Goal: Information Seeking & Learning: Learn about a topic

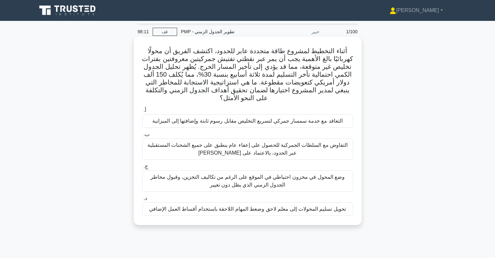
click at [238, 122] on font "التعاقد مع خدمة سمسار جمركي لتسريع التخليص مقابل رسوم ثابتة وإضافتها إلى الميزا…" at bounding box center [247, 121] width 190 height 6
click at [142, 112] on input "أ. التعاقد مع خدمة سمسار جمركي لتسريع التخليص مقابل رسوم ثابتة وإضافتها إلى الم…" at bounding box center [142, 110] width 0 height 4
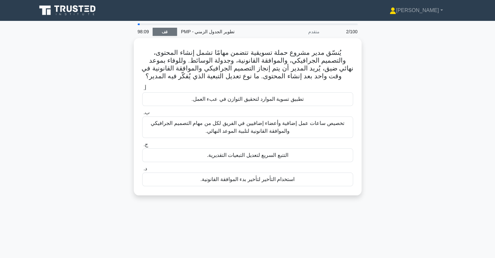
click at [164, 30] on font "قف" at bounding box center [165, 32] width 6 height 5
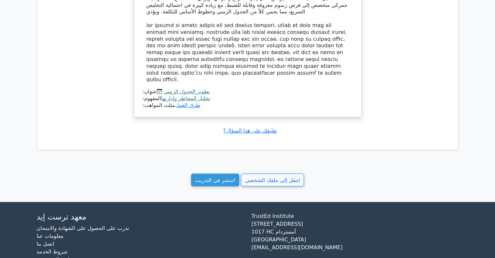
scroll to position [584, 0]
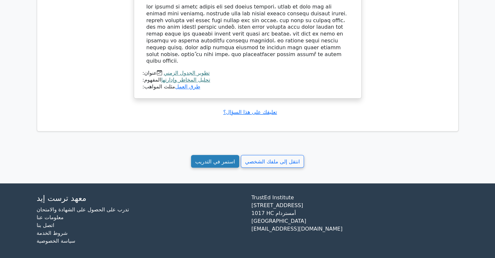
click at [204, 158] on font "استمر في التدريب" at bounding box center [215, 161] width 40 height 6
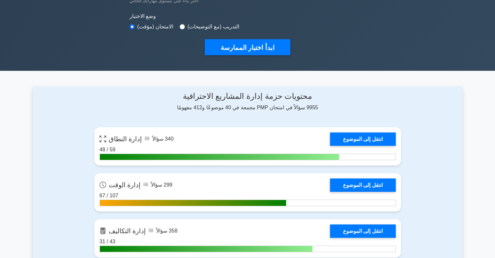
scroll to position [195, 0]
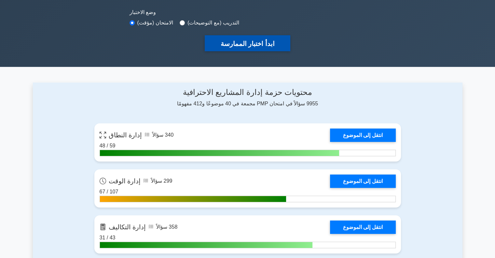
click at [224, 50] on button "ابدأ اختبار الممارسة" at bounding box center [247, 43] width 85 height 16
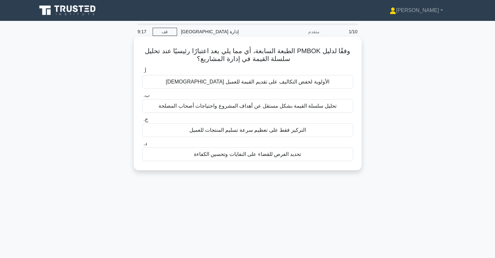
click at [276, 131] on font "التركيز فقط على تعظيم سرعة تسليم المنتجات للعميل" at bounding box center [247, 130] width 117 height 6
click at [142, 121] on input "ج. التركيز فقط على تعظيم سرعة تسليم المنتجات للعميل" at bounding box center [142, 119] width 0 height 4
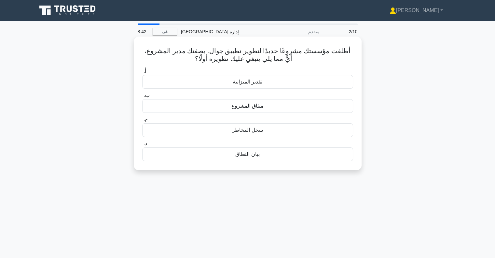
click at [240, 151] on font "بيان النطاق" at bounding box center [247, 154] width 24 height 6
click at [142, 146] on input "د. بيان النطاق" at bounding box center [142, 143] width 0 height 4
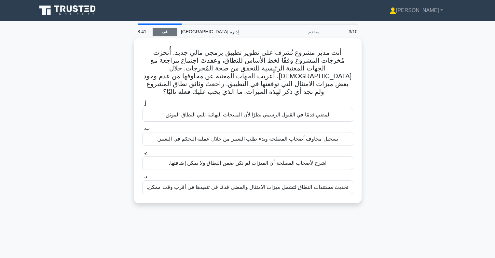
click at [165, 32] on font "قف" at bounding box center [165, 32] width 6 height 5
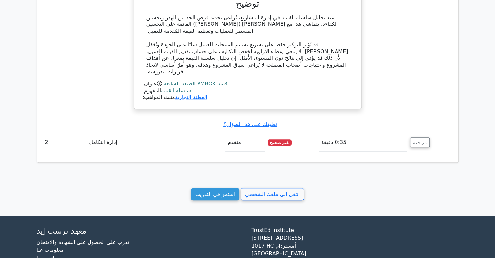
scroll to position [489, 0]
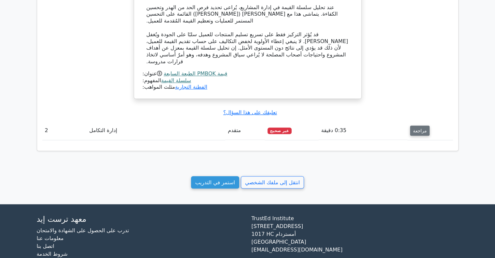
click at [417, 132] on font "مراجعة" at bounding box center [420, 130] width 14 height 5
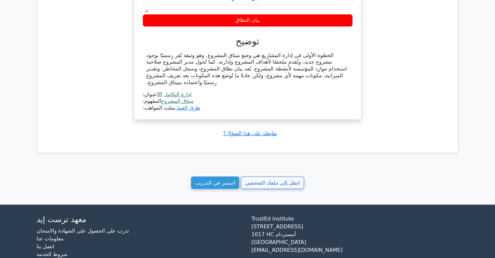
scroll to position [747, 0]
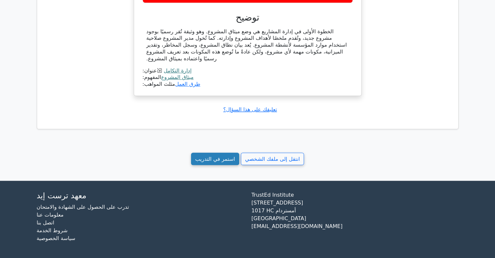
click at [219, 162] on font "استمر في التدريب" at bounding box center [215, 158] width 40 height 6
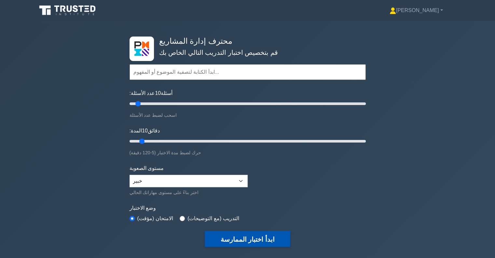
click at [256, 235] on font "ابدأ اختبار الممارسة" at bounding box center [248, 238] width 54 height 7
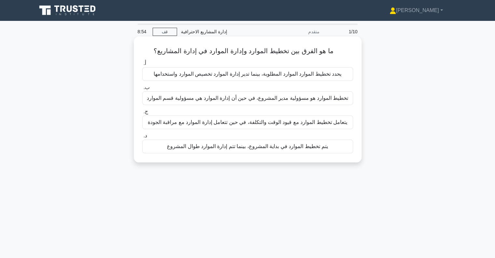
click at [275, 149] on font "يتم تخطيط الموارد في بداية المشروع، بينما تتم إدارة الموارد طوال المشروع" at bounding box center [247, 146] width 161 height 6
click at [142, 138] on input "د. يتم تخطيط الموارد في بداية المشروع، بينما تتم إدارة الموارد طوال المشروع" at bounding box center [142, 136] width 0 height 4
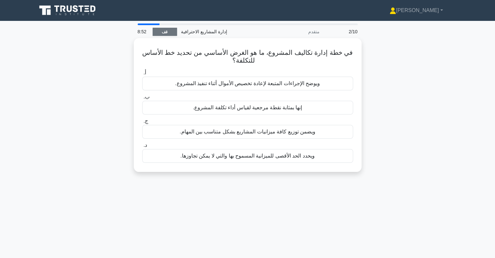
click at [166, 34] on font "قف" at bounding box center [165, 32] width 6 height 5
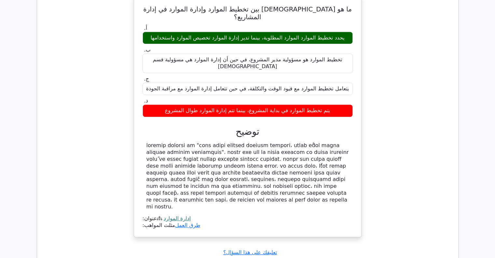
scroll to position [476, 0]
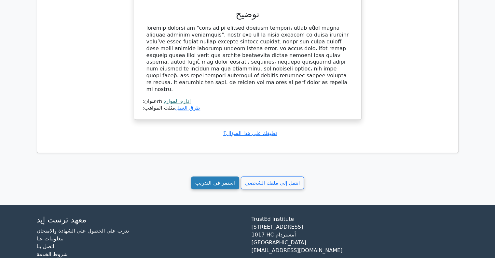
click at [208, 179] on font "استمر في التدريب" at bounding box center [215, 182] width 40 height 6
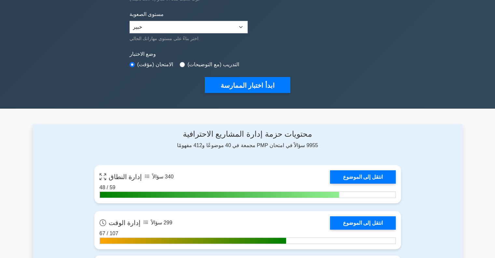
scroll to position [130, 0]
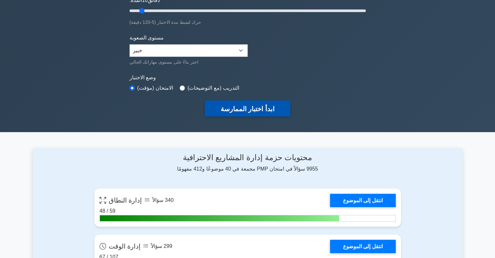
click at [244, 107] on font "ابدأ اختبار الممارسة" at bounding box center [248, 108] width 54 height 7
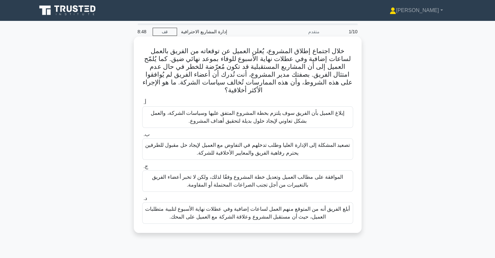
click at [256, 114] on font "إبلاغ العميل بأن الفريق سوف يلتزم بخطة المشروع المتفق عليها وسياسات الشركة، وال…" at bounding box center [247, 116] width 193 height 13
click at [142, 105] on input "أ. إبلاغ العميل بأن الفريق سوف يلتزم بخطة المشروع المتفق عليها وسياسات الشركة، …" at bounding box center [142, 102] width 0 height 4
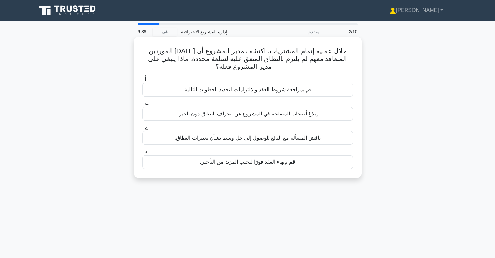
drag, startPoint x: 268, startPoint y: 125, endPoint x: 230, endPoint y: 127, distance: 38.8
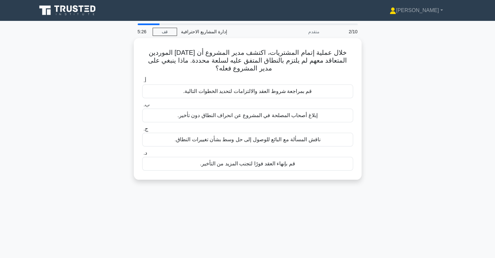
drag, startPoint x: 226, startPoint y: 129, endPoint x: 232, endPoint y: 202, distance: 73.2
drag, startPoint x: 232, startPoint y: 202, endPoint x: 236, endPoint y: 210, distance: 9.8
drag, startPoint x: 236, startPoint y: 210, endPoint x: 246, endPoint y: 225, distance: 17.7
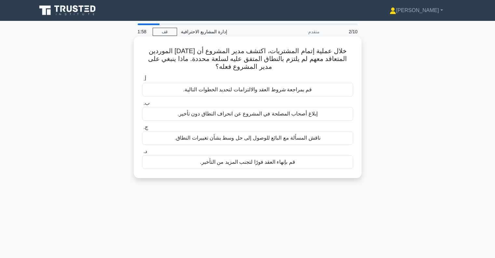
drag, startPoint x: 246, startPoint y: 225, endPoint x: 282, endPoint y: 67, distance: 161.7
click at [282, 67] on h5 "خلال عملية إتمام المشتريات، اكتشف مدير المشروع أن أحد الموردين المتعاقد معهم لم…" at bounding box center [248, 59] width 212 height 24
click at [276, 93] on font "قم بمراجعة شروط العقد والالتزامات لتحديد الخطوات التالية." at bounding box center [247, 90] width 129 height 8
click at [142, 81] on input "أ. قم بمراجعة شروط العقد والالتزامات لتحديد الخطوات التالية." at bounding box center [142, 79] width 0 height 4
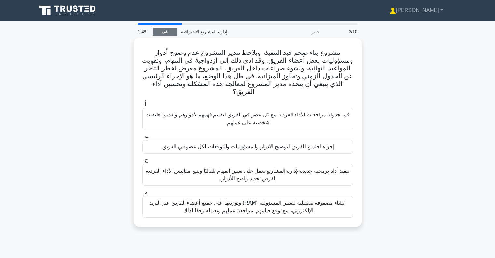
click at [160, 30] on link "قف" at bounding box center [165, 32] width 24 height 8
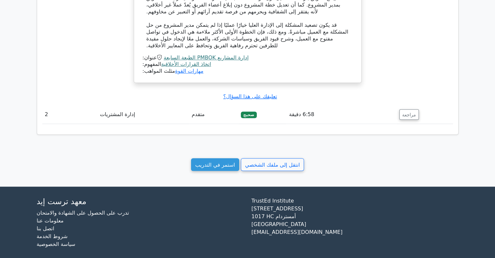
scroll to position [614, 0]
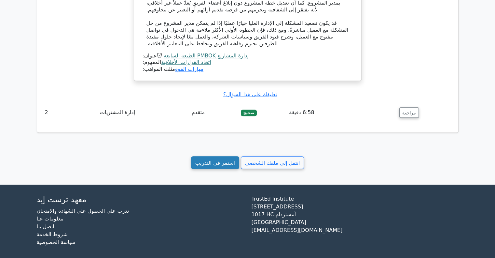
click at [211, 159] on font "استمر في التدريب" at bounding box center [215, 162] width 40 height 6
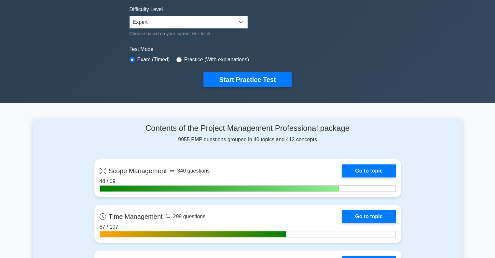
scroll to position [163, 0]
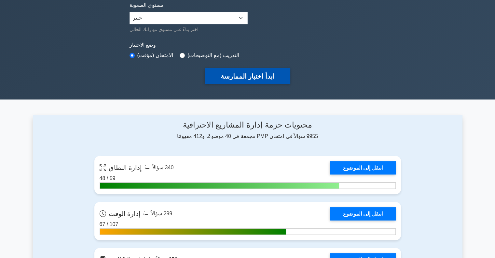
click at [234, 73] on font "ابدأ اختبار الممارسة" at bounding box center [248, 76] width 54 height 7
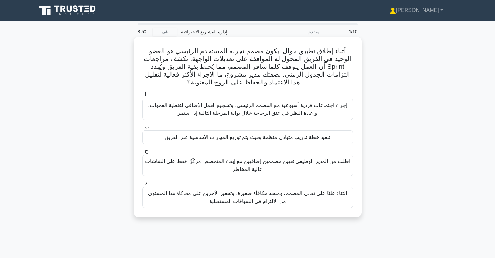
click at [290, 143] on div "تنفيذ خطة تدريب متبادل منظمة بحيث يتم توزيع المهارات الأساسية عبر الفريق" at bounding box center [247, 137] width 211 height 14
click at [142, 129] on input "ب. تنفيذ خطة تدريب متبادل منظمة بحيث يتم توزيع المهارات الأساسية عبر الفريق" at bounding box center [142, 126] width 0 height 4
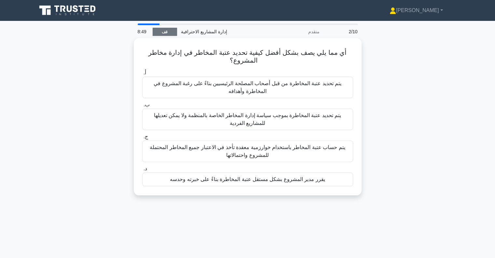
click at [167, 30] on font "قف" at bounding box center [165, 32] width 6 height 5
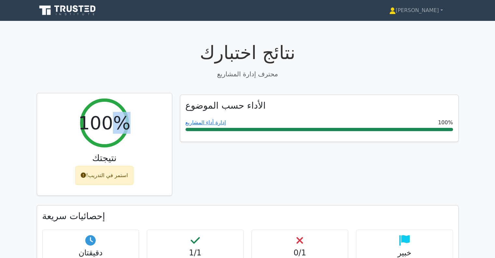
drag, startPoint x: 107, startPoint y: 126, endPoint x: 59, endPoint y: 133, distance: 48.7
click at [59, 133] on div "100% نتيجتك استمر في التدريب!" at bounding box center [104, 144] width 135 height 102
drag, startPoint x: 104, startPoint y: 122, endPoint x: 76, endPoint y: 126, distance: 28.0
click at [76, 126] on div "100% نتيجتك استمر في التدريب!" at bounding box center [104, 144] width 135 height 102
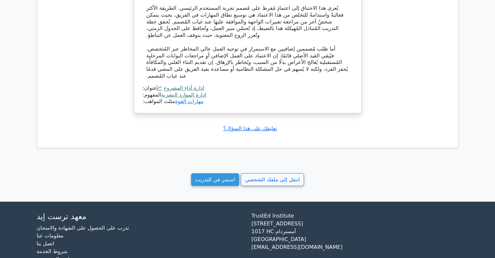
scroll to position [548, 0]
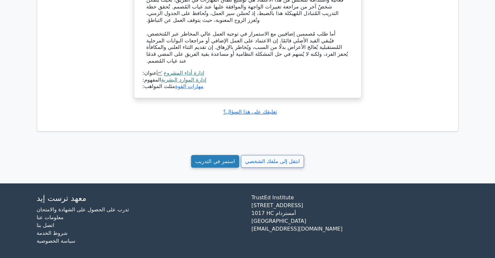
click at [220, 158] on font "استمر في التدريب" at bounding box center [215, 161] width 40 height 6
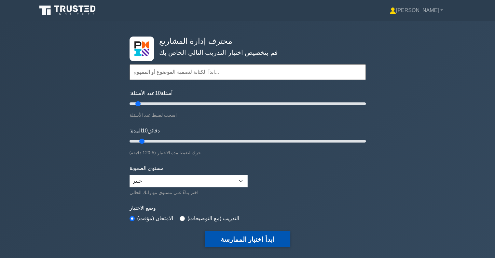
click at [240, 235] on font "ابدأ اختبار الممارسة" at bounding box center [248, 238] width 54 height 7
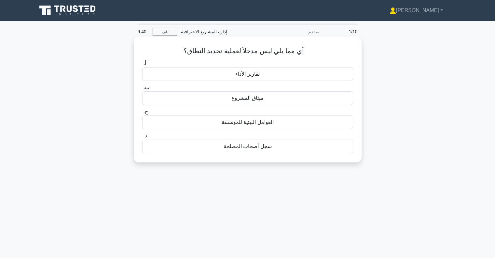
click at [253, 74] on font "تقارير الأداء" at bounding box center [247, 74] width 24 height 6
click at [142, 65] on input "أ. تقارير الأداء" at bounding box center [142, 63] width 0 height 4
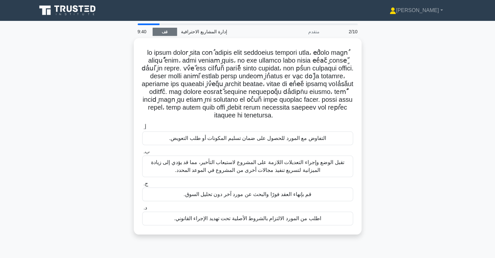
click at [172, 35] on link "قف" at bounding box center [165, 32] width 24 height 8
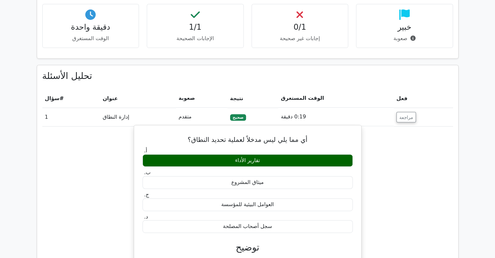
scroll to position [391, 0]
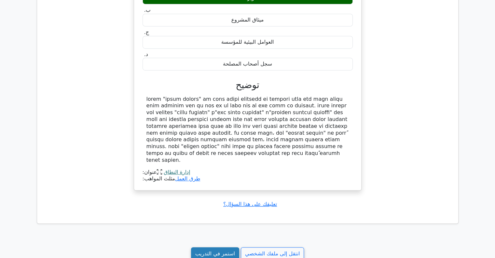
click at [226, 254] on font "استمر في التدريب" at bounding box center [215, 253] width 40 height 6
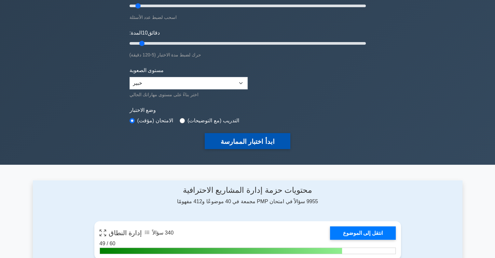
click at [238, 147] on button "ابدأ اختبار الممارسة" at bounding box center [247, 141] width 85 height 16
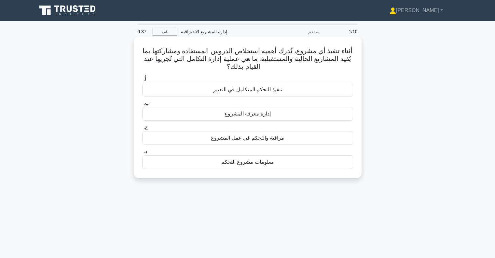
click at [240, 116] on font "إدارة معرفة المشروع" at bounding box center [248, 114] width 46 height 6
click at [268, 115] on font "إدارة معرفة المشروع" at bounding box center [248, 114] width 46 height 6
click at [142, 105] on input "ب. إدارة معرفة المشروع" at bounding box center [142, 103] width 0 height 4
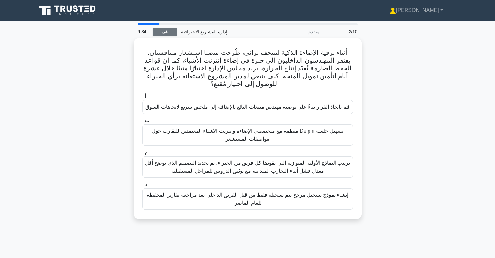
click at [168, 29] on link "قف" at bounding box center [165, 32] width 24 height 8
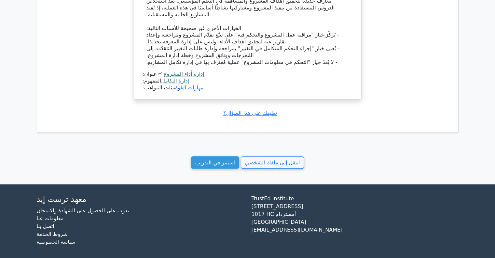
scroll to position [519, 0]
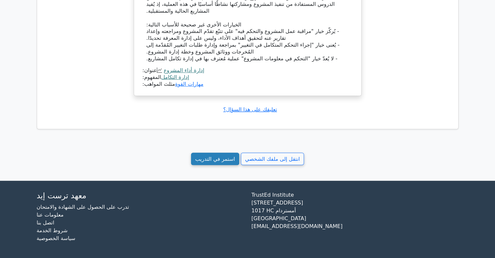
click at [217, 160] on font "استمر في التدريب" at bounding box center [215, 158] width 40 height 6
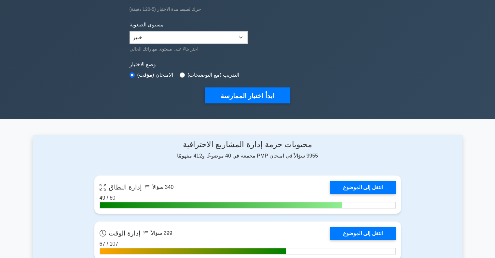
scroll to position [130, 0]
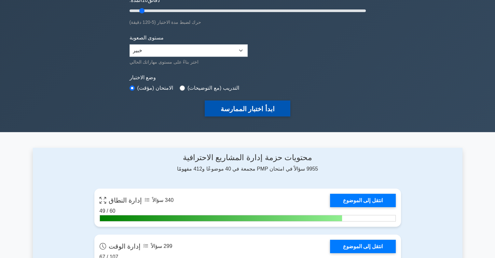
click at [215, 111] on button "ابدأ اختبار الممارسة" at bounding box center [247, 108] width 85 height 16
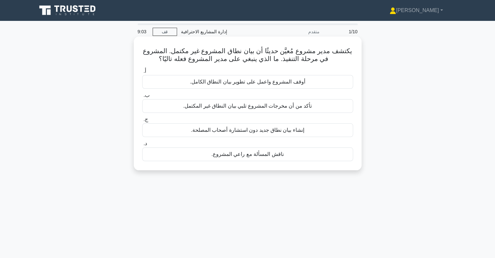
click at [185, 107] on font "تأكد من أن مخرجات المشروع تلبي بيان النطاق غير المكتمل." at bounding box center [247, 106] width 129 height 6
click at [142, 97] on input "ب. تأكد من أن مخرجات المشروع تلبي بيان النطاق غير المكتمل." at bounding box center [142, 95] width 0 height 4
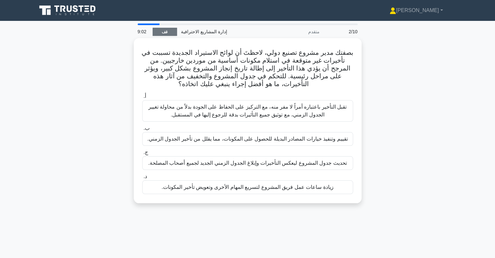
click at [168, 32] on link "قف" at bounding box center [165, 32] width 24 height 8
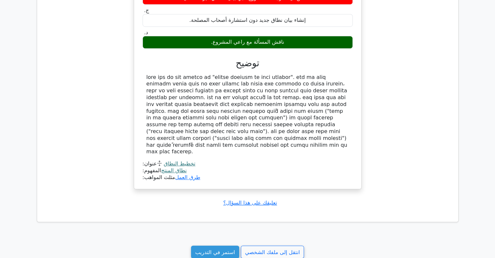
scroll to position [504, 0]
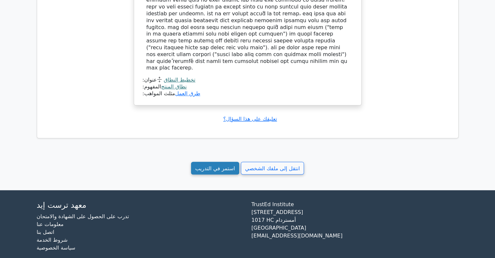
click at [221, 163] on link "استمر في التدريب" at bounding box center [215, 168] width 48 height 13
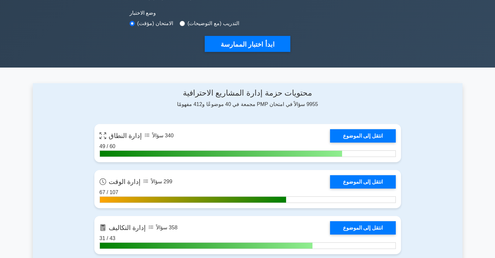
scroll to position [195, 0]
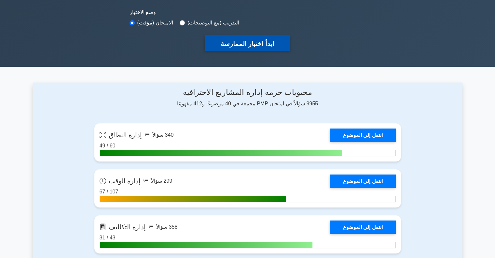
click at [233, 48] on button "ابدأ اختبار الممارسة" at bounding box center [247, 43] width 85 height 16
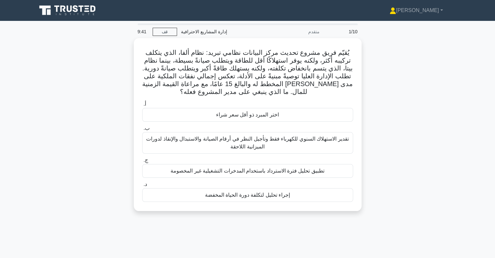
drag, startPoint x: 229, startPoint y: 187, endPoint x: 229, endPoint y: 193, distance: 6.2
click at [229, 189] on div "إجراء تحليل لتكلفة دورة الحياة المخفضة" at bounding box center [247, 195] width 211 height 14
click at [142, 186] on input "د. إجراء تحليل لتكلفة دورة الحياة المخفضة" at bounding box center [142, 184] width 0 height 4
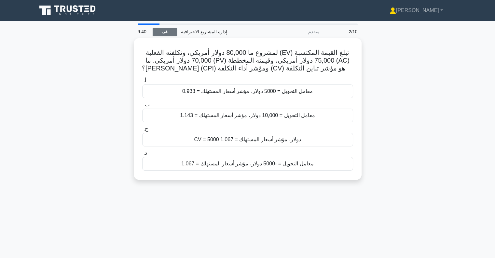
click at [167, 31] on font "قف" at bounding box center [165, 32] width 6 height 5
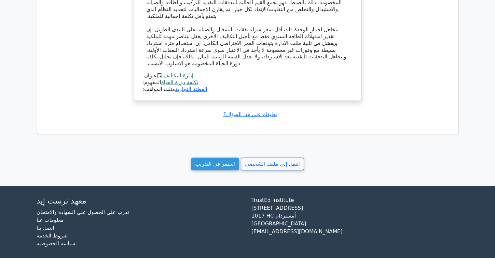
scroll to position [556, 0]
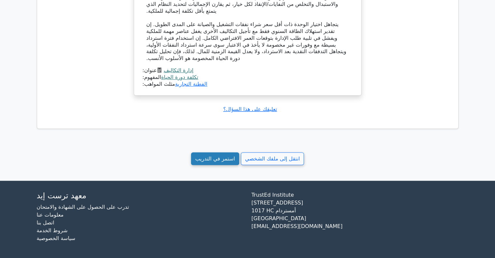
click at [212, 159] on font "استمر في التدريب" at bounding box center [215, 158] width 40 height 6
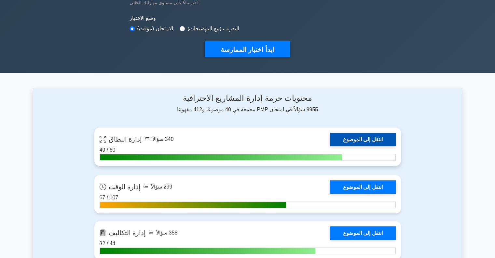
scroll to position [195, 0]
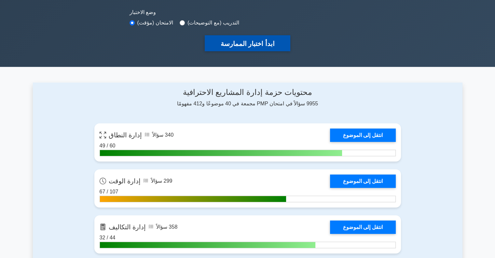
drag, startPoint x: 261, startPoint y: 45, endPoint x: 257, endPoint y: 36, distance: 9.9
click at [258, 40] on font "ابدأ اختبار الممارسة" at bounding box center [248, 43] width 54 height 7
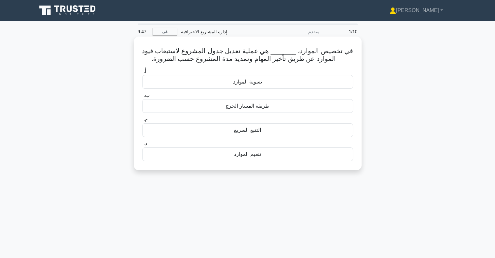
click at [218, 80] on div "تسوية الموارد" at bounding box center [247, 82] width 211 height 14
click at [142, 73] on input "أ. تسوية الموارد" at bounding box center [142, 71] width 0 height 4
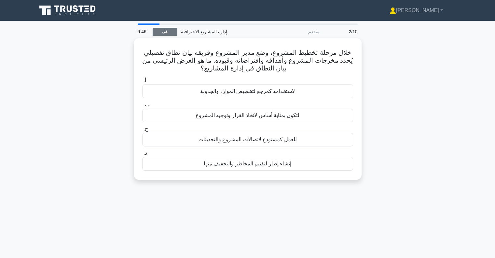
click at [156, 35] on link "قف" at bounding box center [165, 32] width 24 height 8
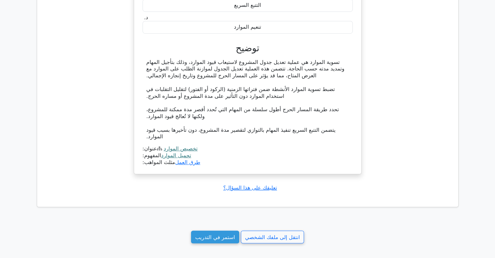
scroll to position [511, 0]
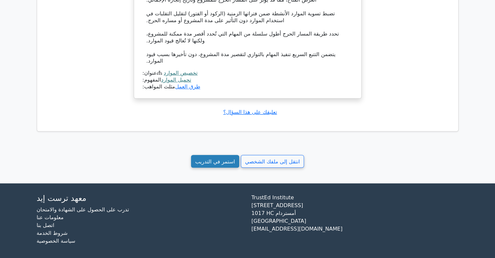
click at [224, 160] on font "استمر في التدريب" at bounding box center [215, 161] width 40 height 6
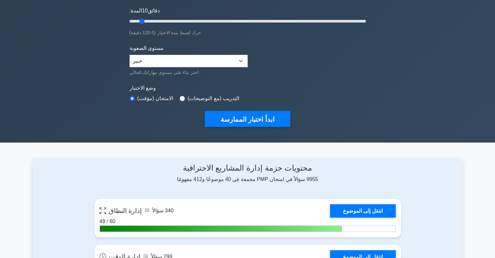
scroll to position [130, 0]
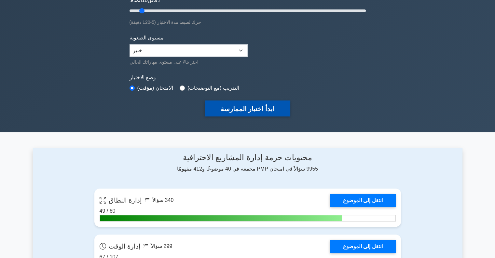
click at [245, 110] on font "ابدأ اختبار الممارسة" at bounding box center [248, 108] width 54 height 7
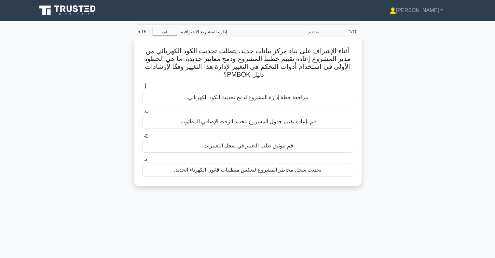
click at [250, 119] on font "قم بإعادة تقييم جدول المشروع لتحديد الوقت الإضافي المطلوب." at bounding box center [247, 122] width 137 height 6
click at [142, 113] on input "ب. قم بإعادة تقييم جدول المشروع لتحديد الوقت الإضافي المطلوب." at bounding box center [142, 111] width 0 height 4
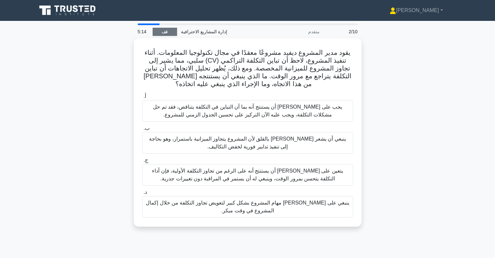
click at [161, 33] on link "قف" at bounding box center [165, 32] width 24 height 8
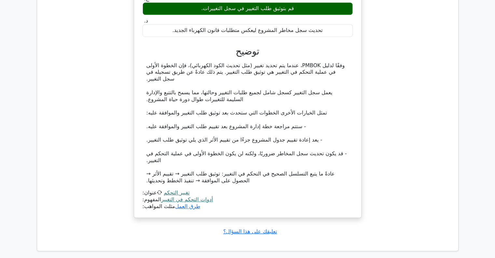
scroll to position [574, 0]
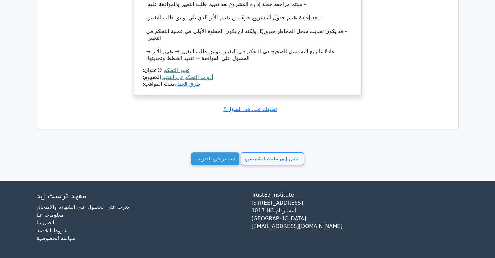
click at [205, 164] on link "استمر في التدريب" at bounding box center [215, 158] width 48 height 13
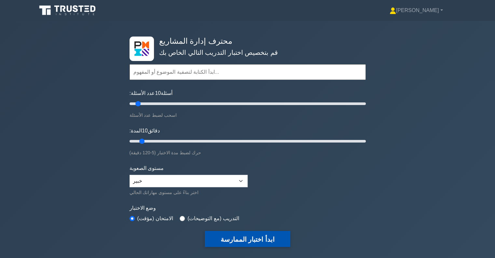
click at [226, 246] on button "ابدأ اختبار الممارسة" at bounding box center [247, 239] width 85 height 16
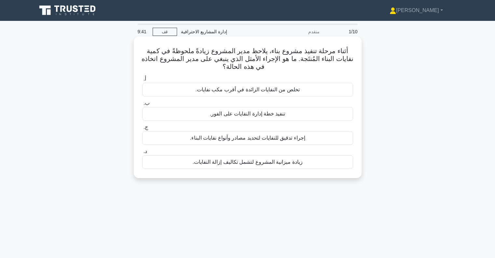
click at [274, 138] on font "إجراء تدقيق للنفايات لتحديد مصادر وأنواع نفايات البناء." at bounding box center [248, 138] width 116 height 6
click at [142, 129] on input "ج. إجراء تدقيق للنفايات لتحديد مصادر وأنواع نفايات البناء." at bounding box center [142, 127] width 0 height 4
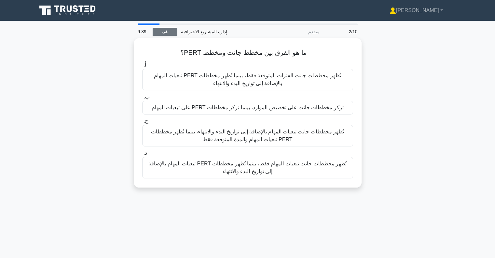
click at [160, 28] on link "قف" at bounding box center [165, 32] width 24 height 8
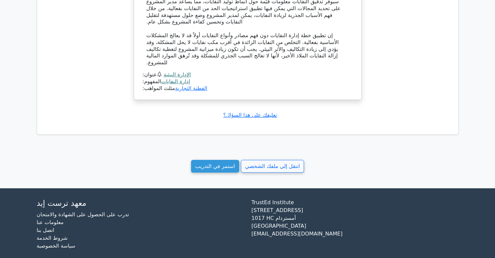
scroll to position [526, 0]
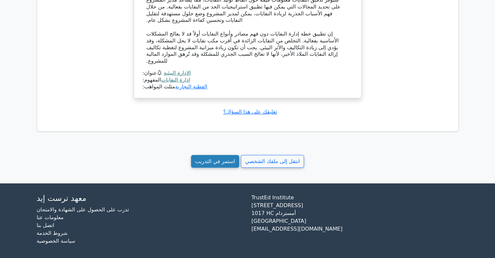
click at [227, 162] on font "استمر في التدريب" at bounding box center [215, 161] width 40 height 6
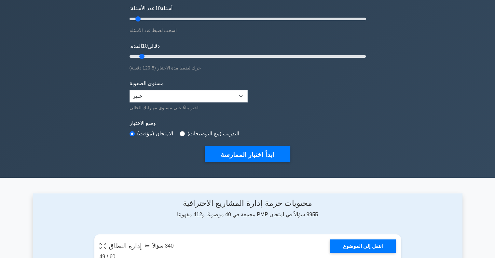
scroll to position [130, 0]
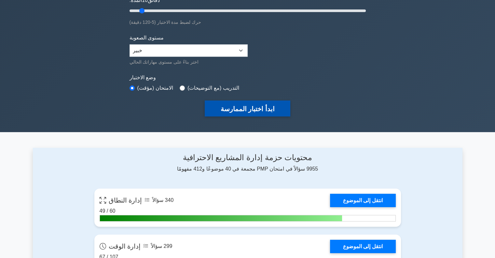
click at [233, 108] on font "ابدأ اختبار الممارسة" at bounding box center [248, 108] width 54 height 7
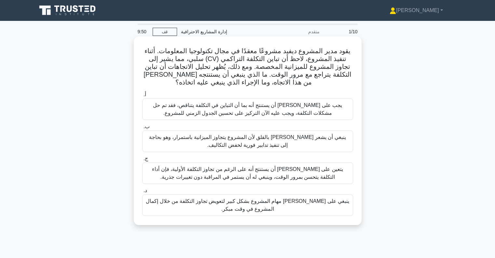
click at [306, 72] on font "يقود مدير المشروع ديفيد مشروعًا معقدًا في مجال تكنولوجيا المعلومات. أثناء تنفيذ…" at bounding box center [248, 66] width 208 height 38
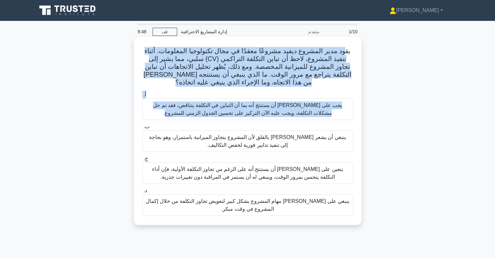
drag, startPoint x: 343, startPoint y: 53, endPoint x: 261, endPoint y: 100, distance: 94.1
click at [261, 100] on div "يقود مدير المشروع ديفيد مشروعًا معقدًا في مجال تكنولوجيا المعلومات. أثناء تنفيذ…" at bounding box center [247, 130] width 223 height 183
click at [207, 79] on font "يقود مدير المشروع ديفيد مشروعًا معقدًا في مجال تكنولوجيا المعلومات. أثناء تنفيذ…" at bounding box center [248, 66] width 208 height 38
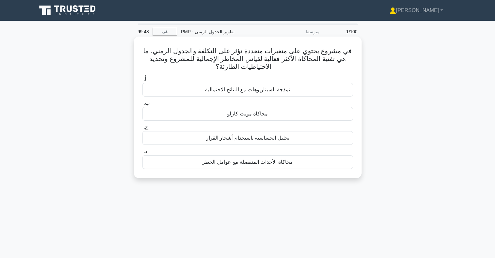
click at [257, 115] on font "محاكاة مونت كارلو" at bounding box center [247, 114] width 41 height 6
click at [142, 105] on input "ب. محاكاة مونت كارلو" at bounding box center [142, 103] width 0 height 4
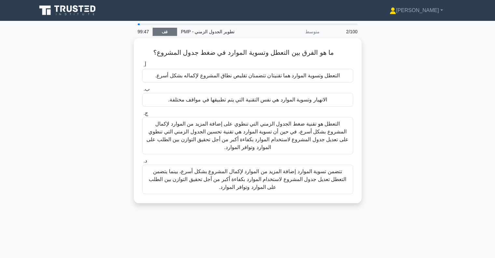
click at [168, 32] on link "قف" at bounding box center [165, 32] width 24 height 8
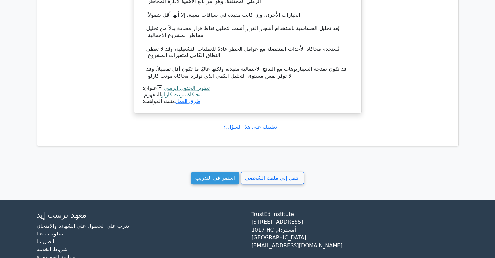
scroll to position [634, 0]
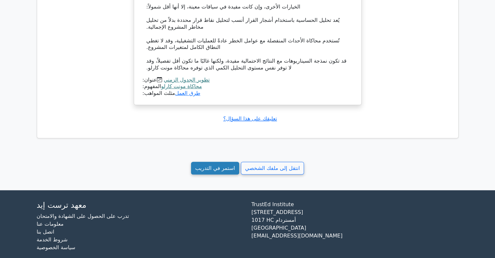
click at [223, 165] on font "استمر في التدريب" at bounding box center [215, 168] width 40 height 6
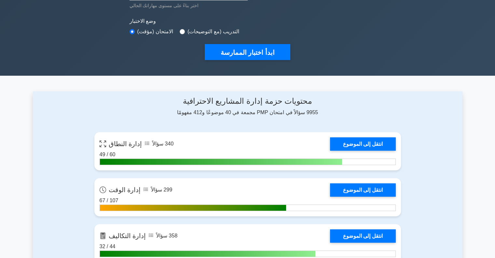
scroll to position [195, 0]
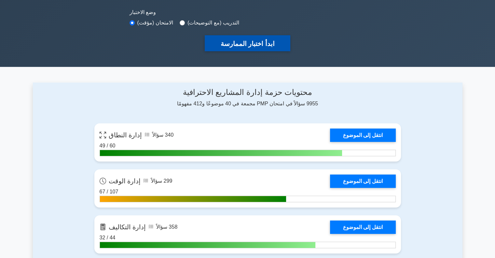
click at [247, 40] on font "ابدأ اختبار الممارسة" at bounding box center [248, 43] width 54 height 7
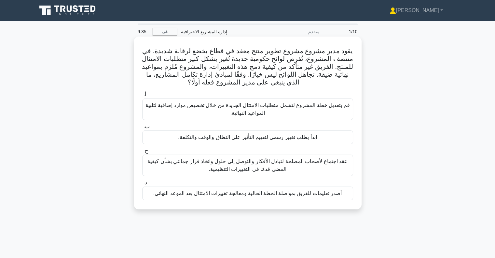
click at [324, 141] on div "ابدأ بطلب تغيير رسمي لتقييم التأثير على النطاق والوقت والتكلفة." at bounding box center [247, 137] width 211 height 14
click at [142, 129] on input "ب. ابدأ بطلب تغيير رسمي لتقييم التأثير على النطاق والوقت والتكلفة." at bounding box center [142, 126] width 0 height 4
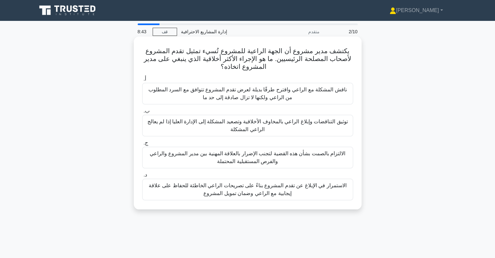
click at [245, 99] on font "ناقش المشكلة مع الراعي واقترح طرقًا بديلة لعرض تقدم المشروع تتوافق مع السرد الم…" at bounding box center [248, 93] width 199 height 13
click at [142, 81] on input "أ. ناقش المشكلة مع الراعي واقترح طرقًا بديلة لعرض تقدم المشروع تتوافق مع السرد …" at bounding box center [142, 79] width 0 height 4
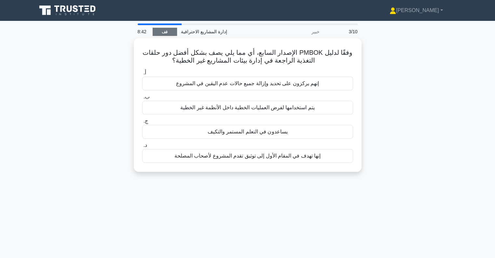
click at [162, 28] on link "قف" at bounding box center [165, 32] width 24 height 8
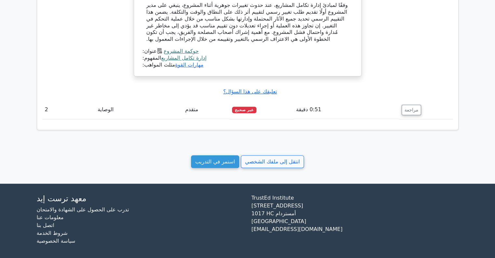
scroll to position [533, 0]
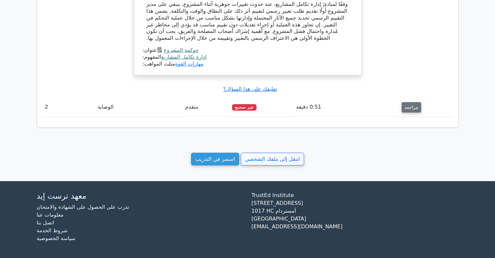
click at [408, 105] on font "مراجعة" at bounding box center [412, 107] width 14 height 5
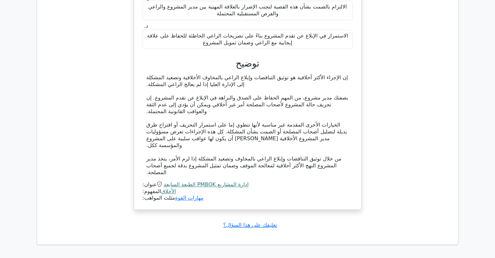
scroll to position [826, 0]
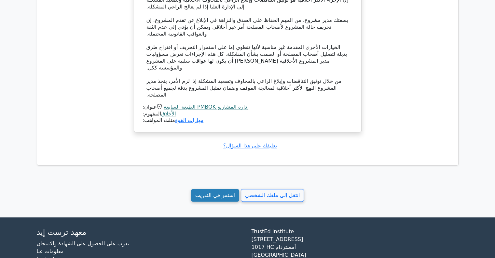
click at [215, 192] on font "استمر في التدريب" at bounding box center [215, 195] width 40 height 6
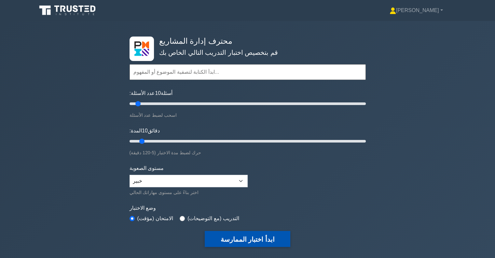
click at [262, 235] on font "ابدأ اختبار الممارسة" at bounding box center [248, 238] width 54 height 7
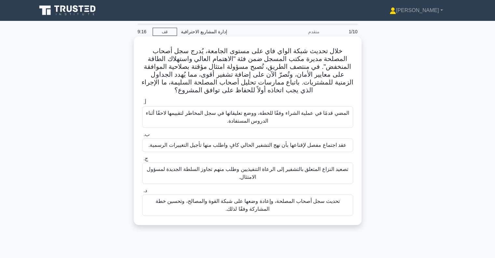
click at [238, 205] on font "تحديث سجل أصحاب المصلحة، وإعادة وضعها على شبكة القوة والمصالح، وتحسين خطة المشا…" at bounding box center [248, 204] width 184 height 13
click at [142, 193] on input "د. تحديث سجل أصحاب المصلحة، وإعادة وضعها على شبكة القوة والمصالح، وتحسين خطة ال…" at bounding box center [142, 190] width 0 height 4
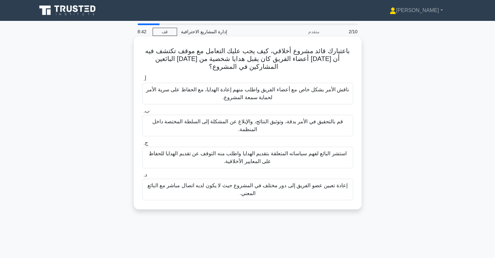
click at [252, 128] on font "قم بالتحقيق في الأمر بدقة، وتوثيق النتائج، والإبلاغ عن المشكلة إلى السلطة المخت…" at bounding box center [247, 125] width 191 height 13
click at [142, 113] on input "ب. قم بالتحقيق في الأمر بدقة، وتوثيق النتائج، والإبلاغ عن المشكلة إلى السلطة ال…" at bounding box center [142, 111] width 0 height 4
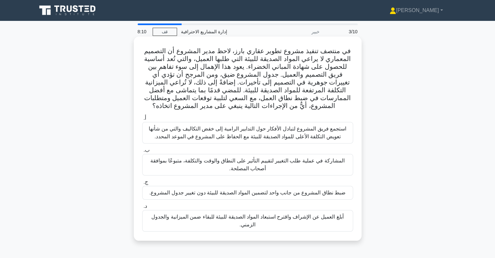
click at [287, 168] on font "المشاركة في عملية طلب التغيير لتقييم التأثير على النطاق والوقت والتكلفة، متبوعً…" at bounding box center [247, 165] width 205 height 16
click at [142, 152] on input "ب. المشاركة في عملية طلب التغيير لتقييم التأثير على النطاق والوقت والتكلفة، متب…" at bounding box center [142, 150] width 0 height 4
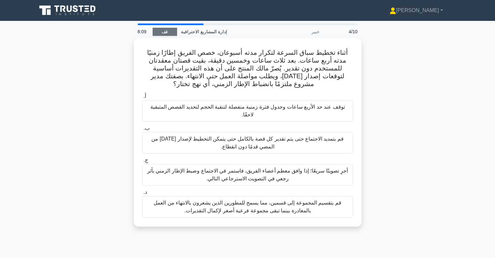
click at [163, 33] on font "قف" at bounding box center [165, 32] width 6 height 5
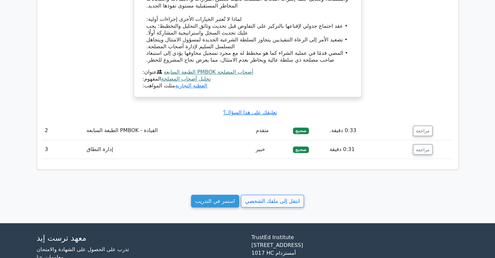
scroll to position [627, 0]
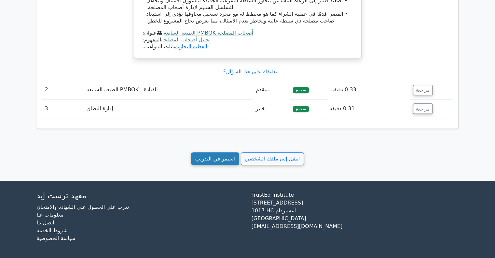
click at [204, 155] on font "استمر في التدريب" at bounding box center [215, 158] width 40 height 6
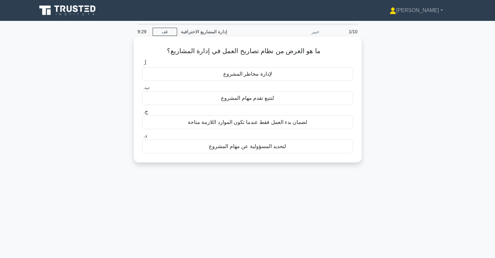
click at [260, 142] on div "لتحديد المسؤولية عن مهام المشروع" at bounding box center [247, 146] width 211 height 14
click at [142, 138] on input "د. لتحديد المسؤولية عن مهام المشروع" at bounding box center [142, 136] width 0 height 4
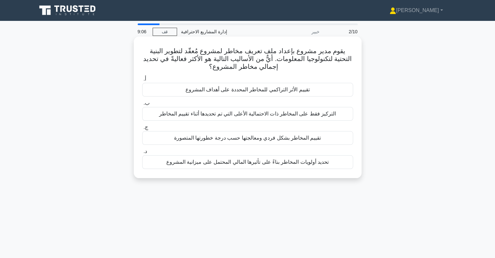
click at [271, 161] on font "تحديد أولويات المخاطر بناءً على تأثيرها المالي المحتمل على ميزانية المشروع" at bounding box center [247, 162] width 163 height 6
click at [142, 153] on input "د. تحديد أولويات المخاطر بناءً على تأثيرها المالي المحتمل على ميزانية المشروع" at bounding box center [142, 151] width 0 height 4
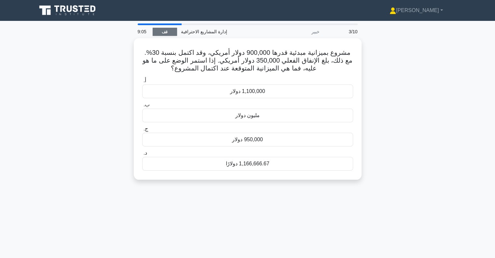
click at [167, 34] on font "قف" at bounding box center [165, 32] width 6 height 5
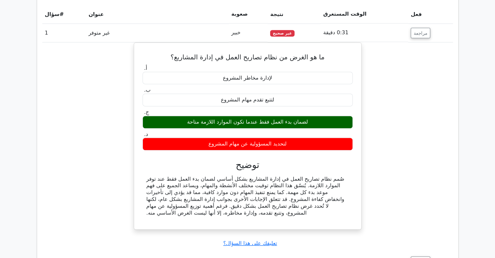
scroll to position [305, 0]
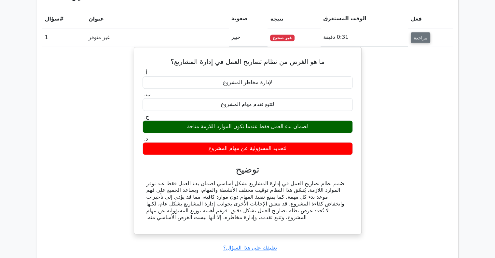
click at [414, 34] on button "مراجعة" at bounding box center [421, 37] width 20 height 10
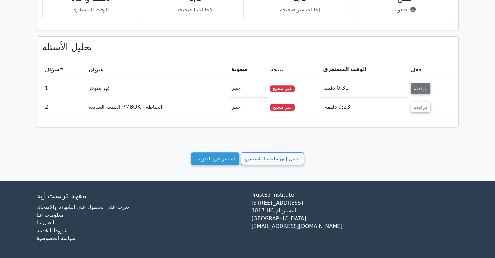
scroll to position [254, 0]
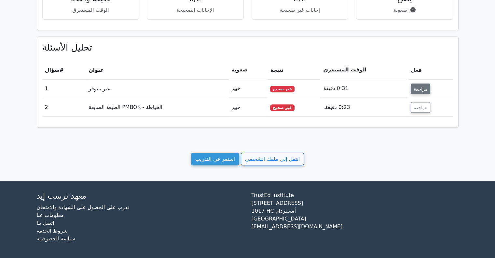
click at [415, 90] on font "مراجعة" at bounding box center [421, 88] width 14 height 5
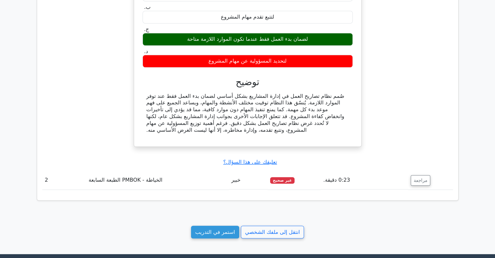
scroll to position [417, 0]
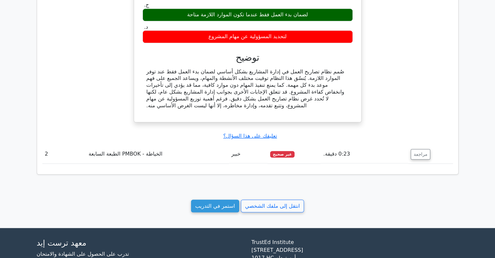
click at [422, 145] on td "مراجعة" at bounding box center [430, 154] width 45 height 19
click at [414, 156] on font "مراجعة" at bounding box center [421, 153] width 14 height 5
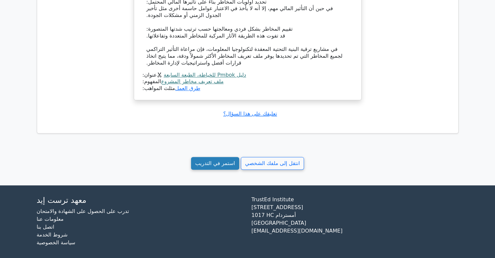
scroll to position [841, 0]
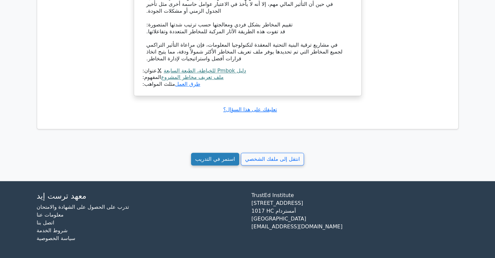
click at [207, 163] on link "استمر في التدريب" at bounding box center [215, 158] width 48 height 13
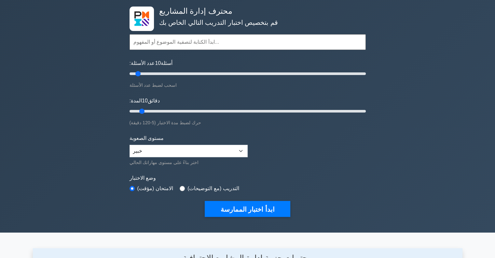
scroll to position [33, 0]
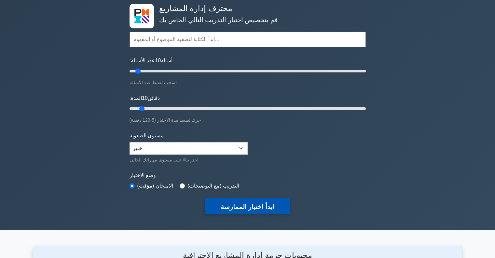
click at [242, 205] on font "ابدأ اختبار الممارسة" at bounding box center [248, 206] width 54 height 7
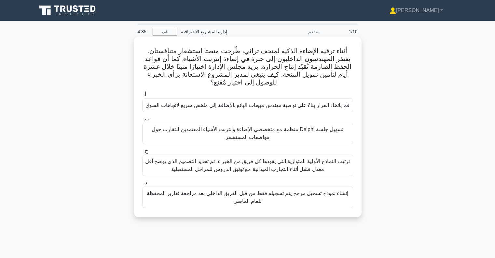
click at [314, 127] on font "تسهيل جلسة Delphi منظمة مع متخصصي الإضاءة وإنترنت الأشياء المعتمدين للتقارب حول…" at bounding box center [248, 132] width 192 height 13
click at [142, 121] on input "ب. تسهيل جلسة Delphi منظمة مع متخصصي الإضاءة وإنترنت الأشياء المعتمدين للتقارب …" at bounding box center [142, 119] width 0 height 4
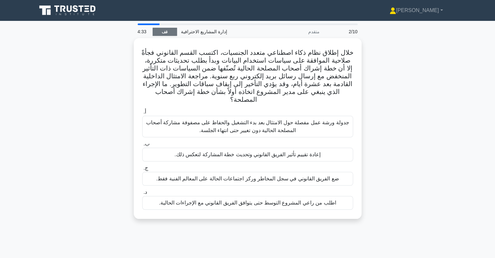
click at [160, 30] on link "قف" at bounding box center [165, 32] width 24 height 8
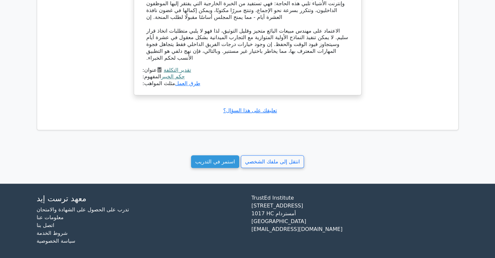
scroll to position [562, 0]
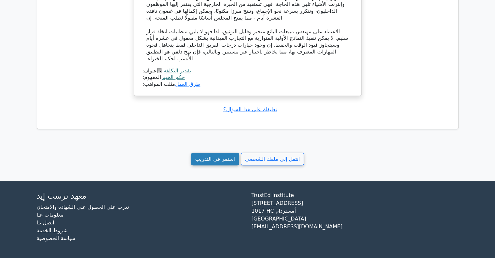
click at [212, 158] on font "استمر في التدريب" at bounding box center [215, 159] width 40 height 6
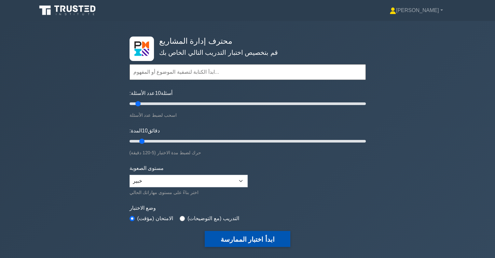
click at [251, 241] on font "ابدأ اختبار الممارسة" at bounding box center [248, 238] width 54 height 7
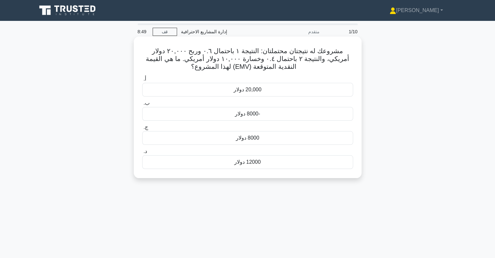
click at [236, 137] on font "8000 دولار" at bounding box center [247, 138] width 23 height 6
click at [142, 129] on input "ج. 8000 دولار" at bounding box center [142, 127] width 0 height 4
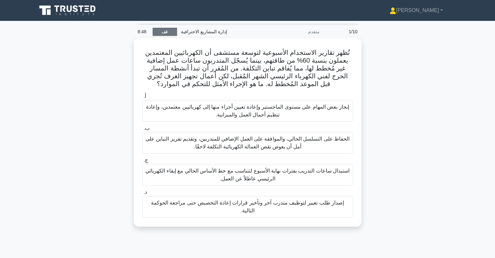
click at [158, 29] on link "قف" at bounding box center [165, 32] width 24 height 8
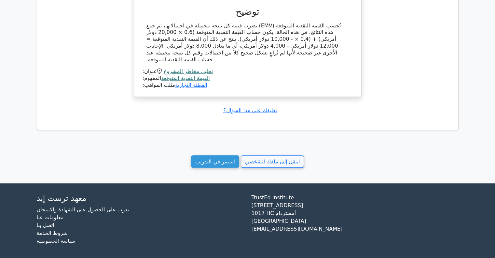
scroll to position [478, 0]
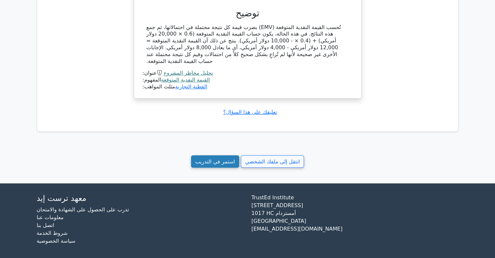
click at [215, 160] on font "استمر في التدريب" at bounding box center [215, 161] width 40 height 6
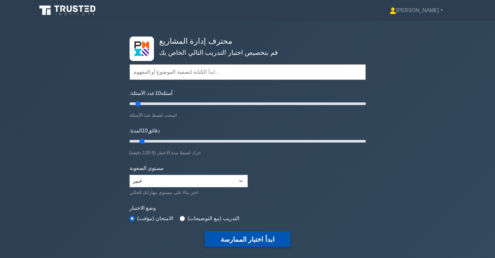
click at [278, 240] on button "ابدأ اختبار الممارسة" at bounding box center [247, 239] width 85 height 16
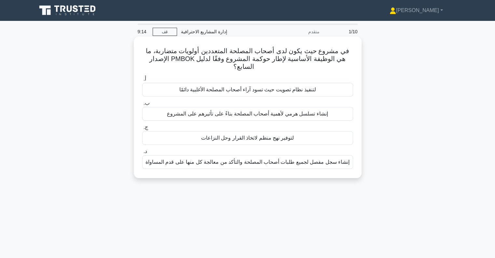
click at [236, 135] on font "لتوفير نهج منظم لاتخاذ القرار وحل النزاعات" at bounding box center [247, 138] width 93 height 6
click at [142, 129] on input "ج. لتوفير نهج منظم لاتخاذ القرار وحل النزاعات" at bounding box center [142, 127] width 0 height 4
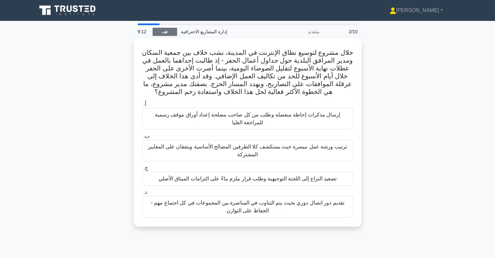
click at [163, 30] on font "قف" at bounding box center [165, 32] width 6 height 5
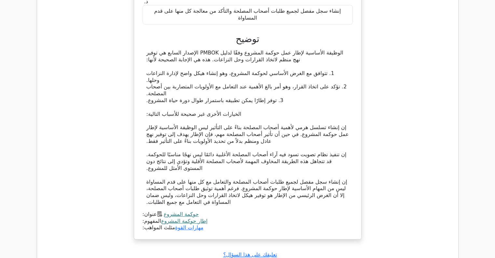
scroll to position [586, 0]
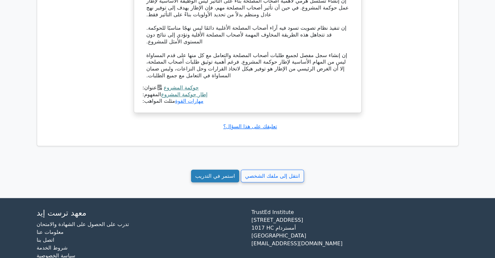
click at [220, 173] on font "استمر في التدريب" at bounding box center [215, 176] width 40 height 6
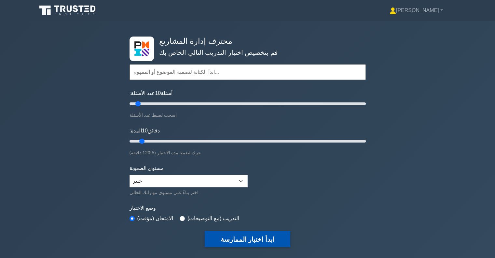
click at [252, 239] on font "ابدأ اختبار الممارسة" at bounding box center [248, 238] width 54 height 7
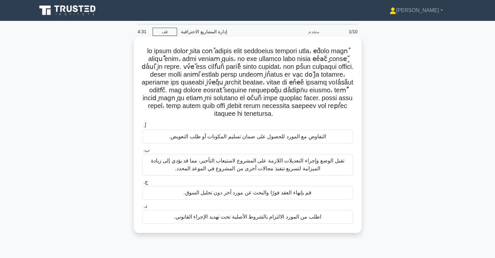
click at [212, 135] on div "التفاوض مع المورد للحصول على ضمان تسليم المكونات أو طلب التعويض." at bounding box center [247, 137] width 211 height 14
click at [142, 128] on input "أ. التفاوض مع المورد للحصول على ضمان تسليم المكونات أو طلب التعويض." at bounding box center [142, 126] width 0 height 4
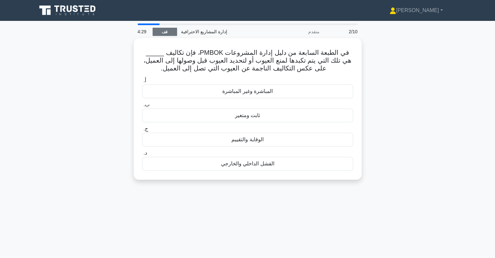
click at [168, 31] on link "قف" at bounding box center [165, 32] width 24 height 8
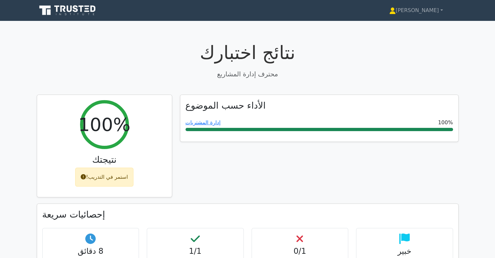
click at [237, 231] on div "1/1 الإجابات الصحيحة" at bounding box center [195, 250] width 97 height 44
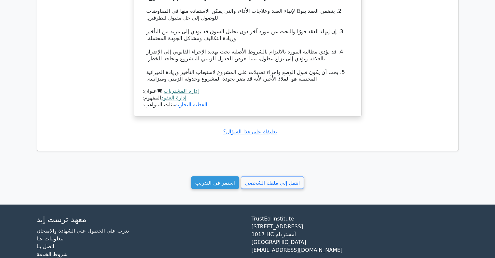
scroll to position [599, 0]
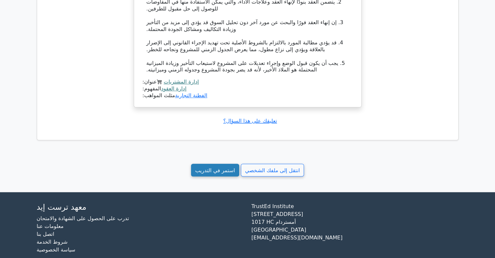
click at [215, 167] on font "استمر في التدريب" at bounding box center [215, 170] width 40 height 6
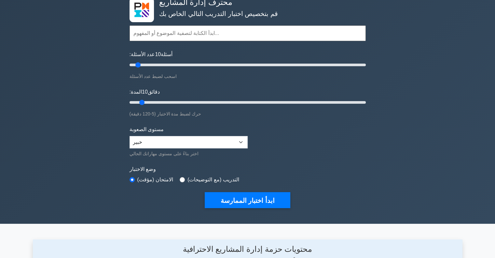
scroll to position [98, 0]
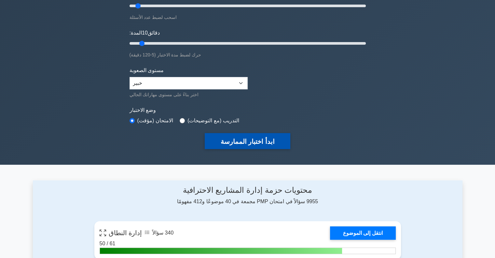
click at [251, 145] on button "ابدأ اختبار الممارسة" at bounding box center [247, 141] width 85 height 16
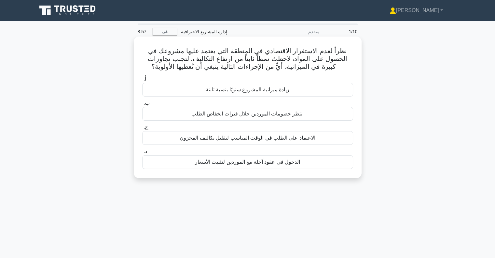
click at [266, 161] on font "الدخول في عقود آجلة مع الموردين لتثبيت الأسعار" at bounding box center [247, 162] width 105 height 6
click at [142, 153] on input "د. الدخول في عقود آجلة مع الموردين لتثبيت الأسعار" at bounding box center [142, 151] width 0 height 4
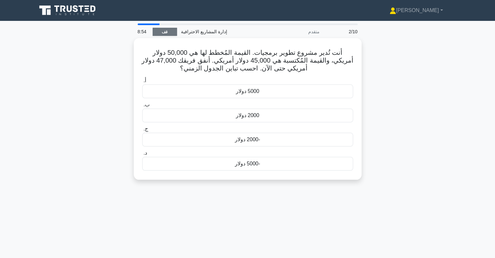
click at [168, 35] on link "قف" at bounding box center [165, 32] width 24 height 8
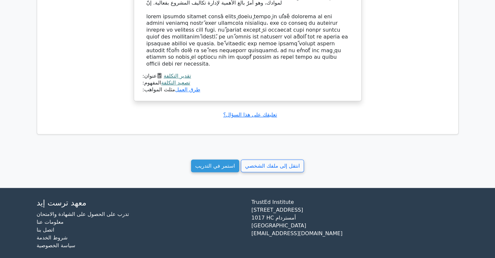
scroll to position [526, 0]
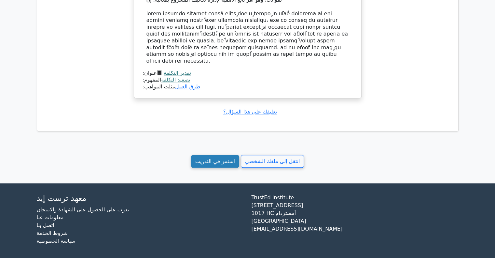
click at [225, 158] on font "استمر في التدريب" at bounding box center [215, 161] width 40 height 6
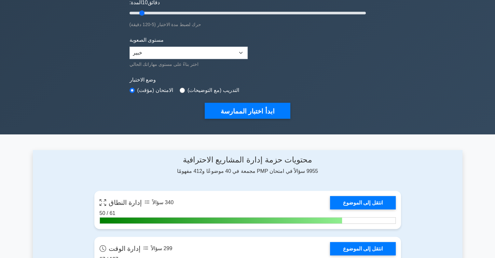
scroll to position [130, 0]
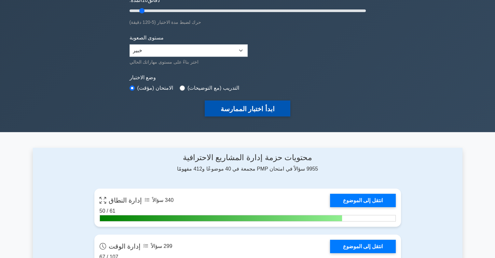
click at [250, 111] on font "ابدأ اختبار الممارسة" at bounding box center [248, 108] width 54 height 7
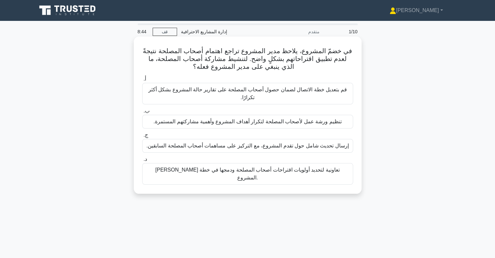
click at [269, 172] on font "تيسير جلسة تعاونية لتحديد أولويات اقتراحات أصحاب المصلحة ودمجها في خطة المشروع." at bounding box center [247, 173] width 185 height 13
click at [142, 161] on input "د. تيسير جلسة تعاونية لتحديد أولويات اقتراحات أصحاب المصلحة ودمجها في خطة المشر…" at bounding box center [142, 159] width 0 height 4
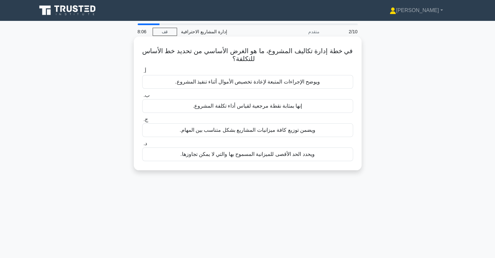
click at [250, 110] on div "إنها بمثابة نقطة مرجعية لقياس أداء تكلفة المشروع." at bounding box center [247, 106] width 211 height 14
click at [142, 97] on input "ب. إنها بمثابة نقطة مرجعية لقياس أداء تكلفة المشروع." at bounding box center [142, 95] width 0 height 4
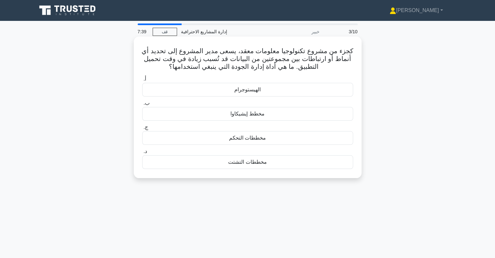
click at [245, 113] on font "مخطط إيشيكاوا" at bounding box center [248, 114] width 34 height 6
click at [142, 105] on input "ب. مخطط إيشيكاوا" at bounding box center [142, 103] width 0 height 4
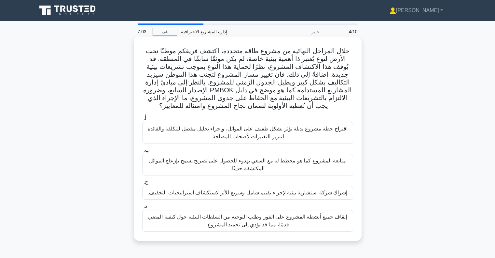
click at [222, 195] on font "إشراك شركة استشارية بيئية لإجراء تقييم شامل وسريع للأثر لاستكشاف استراتيجيات ال…" at bounding box center [248, 193] width 200 height 6
click at [142, 184] on input "ج. إشراك شركة استشارية بيئية لإجراء تقييم شامل وسريع للأثر لاستكشاف استراتيجيات…" at bounding box center [142, 182] width 0 height 4
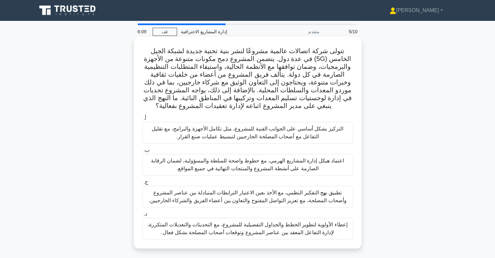
click at [206, 226] on font "إعطاء الأولوية لتطوير الخطط والجداول التفصيلية للمشروع، مع التحديثات والتعديلات…" at bounding box center [248, 227] width 200 height 13
click at [142, 216] on input "د. إعطاء الأولوية لتطوير الخطط والجداول التفصيلية للمشروع، مع التحديثات والتعدي…" at bounding box center [142, 214] width 0 height 4
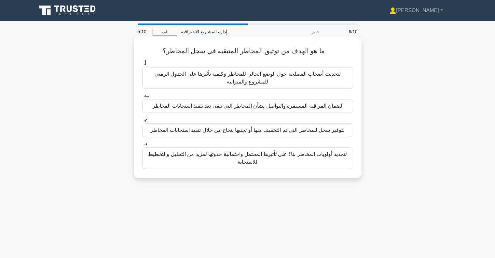
drag, startPoint x: 240, startPoint y: 108, endPoint x: 239, endPoint y: 123, distance: 15.0
click at [239, 123] on div "أ. لتحديث أصحاب المصلحة حول الوضع الحالي للمخاطر وكيفية تأثيرها على الجدول الزم…" at bounding box center [247, 114] width 219 height 112
click at [248, 107] on font "لضمان المراقبة المستمرة والتواصل بشأن المخاطر التي تبقى بعد تنفيذ استجابات المخ…" at bounding box center [248, 106] width 190 height 6
click at [142, 97] on input "ب. لضمان المراقبة المستمرة والتواصل بشأن المخاطر التي تبقى بعد تنفيذ استجابات ا…" at bounding box center [142, 95] width 0 height 4
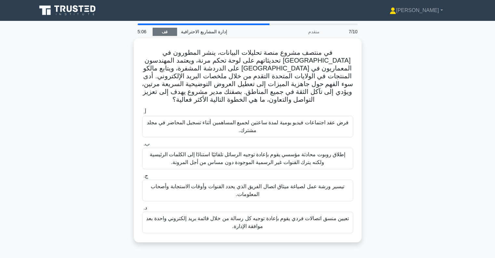
click at [163, 34] on font "قف" at bounding box center [165, 32] width 6 height 5
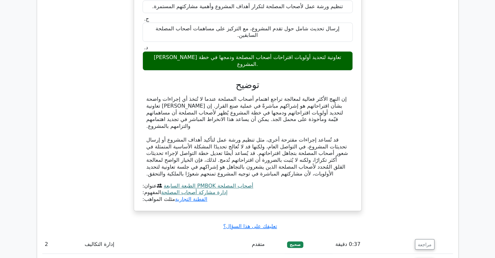
scroll to position [619, 0]
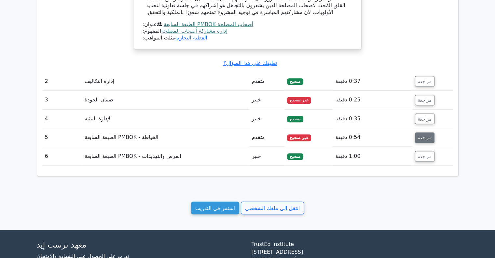
click at [429, 135] on font "مراجعة" at bounding box center [425, 137] width 14 height 5
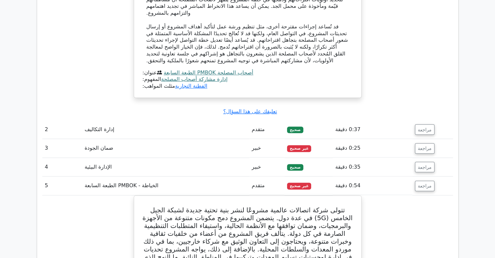
scroll to position [554, 0]
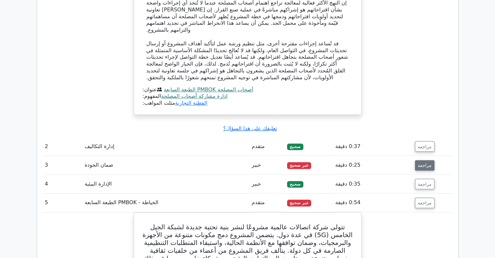
click at [426, 163] on font "مراجعة" at bounding box center [425, 165] width 14 height 5
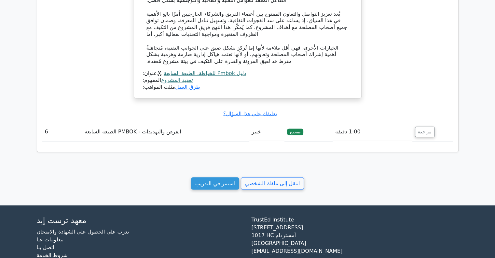
scroll to position [1363, 0]
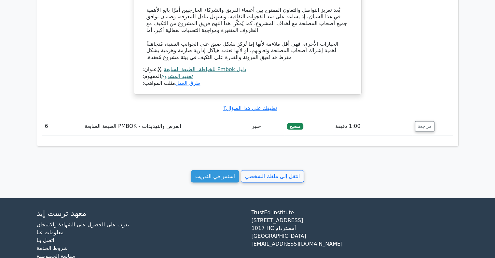
click at [208, 173] on font "استمر في التدريب" at bounding box center [215, 176] width 40 height 6
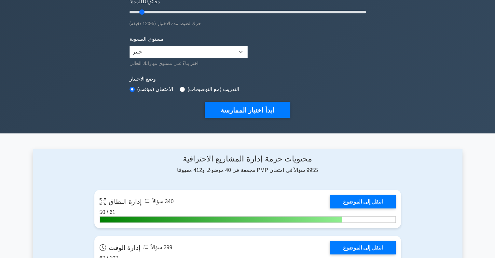
scroll to position [130, 0]
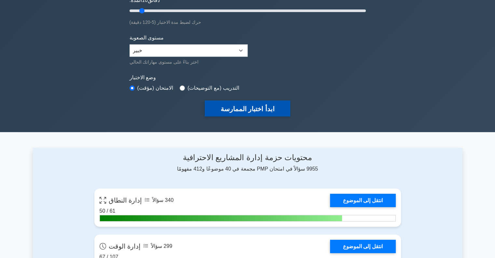
click at [238, 105] on font "ابدأ اختبار الممارسة" at bounding box center [248, 108] width 54 height 7
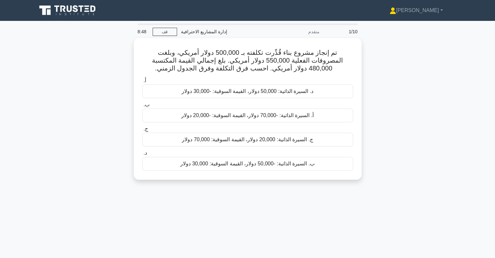
click at [83, 7] on icon at bounding box center [68, 10] width 63 height 12
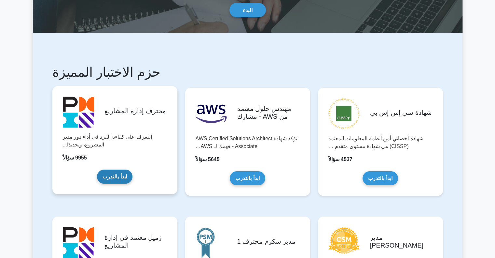
scroll to position [65, 0]
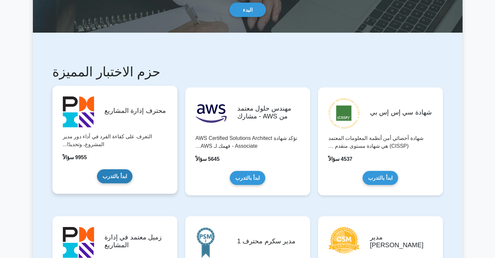
click at [110, 178] on link "ابدأ بالتدرب" at bounding box center [114, 176] width 35 height 14
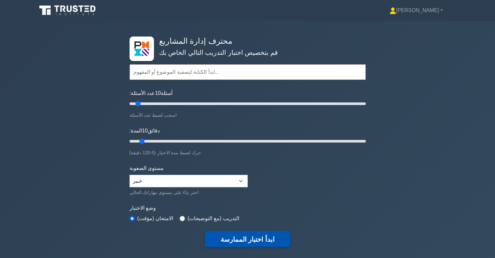
click at [250, 239] on font "ابدأ اختبار الممارسة" at bounding box center [248, 238] width 54 height 7
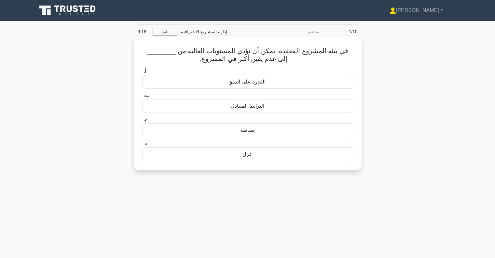
click at [244, 133] on font "بساطة" at bounding box center [247, 130] width 15 height 6
click at [142, 121] on input "ج. بساطة" at bounding box center [142, 119] width 0 height 4
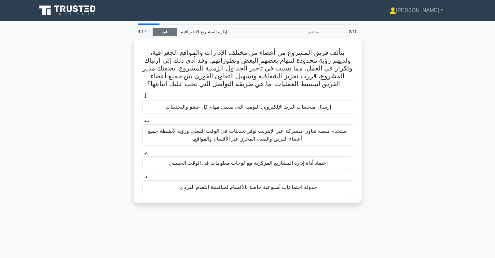
click at [164, 32] on font "قف" at bounding box center [165, 32] width 6 height 5
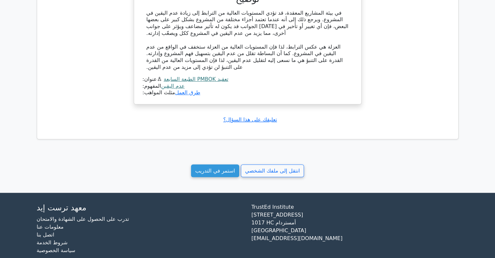
scroll to position [498, 0]
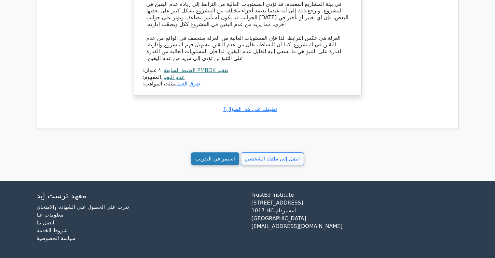
click at [206, 160] on font "استمر في التدريب" at bounding box center [215, 158] width 40 height 6
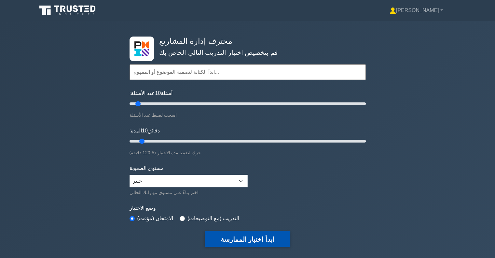
click at [244, 239] on font "ابدأ اختبار الممارسة" at bounding box center [248, 238] width 54 height 7
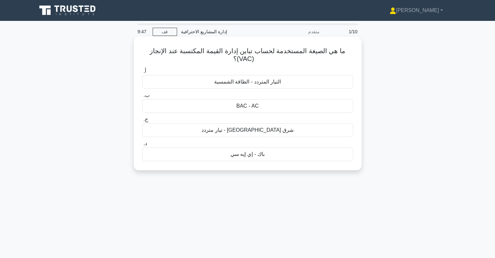
click at [247, 105] on font "BAC - AC" at bounding box center [247, 106] width 22 height 6
click at [142, 97] on input "ب. BAC - AC" at bounding box center [142, 95] width 0 height 4
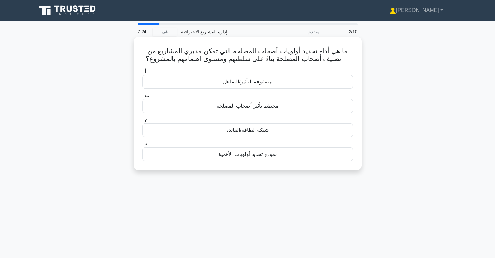
click at [235, 88] on div "مصفوفة التأثير/التفاعل" at bounding box center [247, 82] width 211 height 14
click at [142, 73] on input "أ. مصفوفة التأثير/التفاعل" at bounding box center [142, 71] width 0 height 4
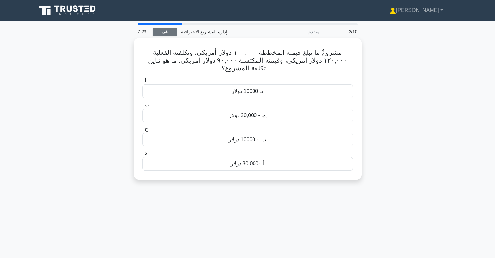
click at [167, 32] on font "قف" at bounding box center [165, 32] width 6 height 5
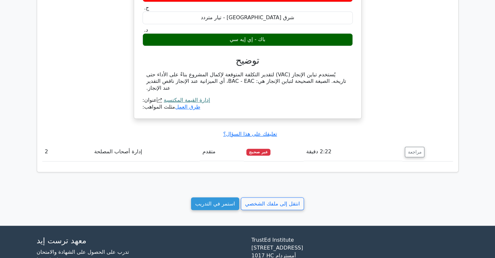
scroll to position [423, 0]
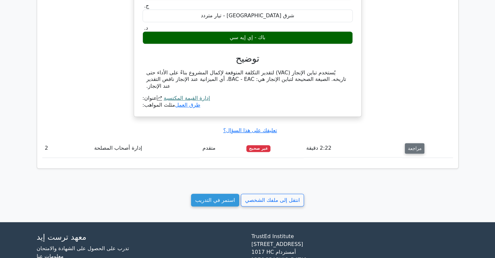
click at [416, 145] on button "مراجعة" at bounding box center [415, 148] width 20 height 10
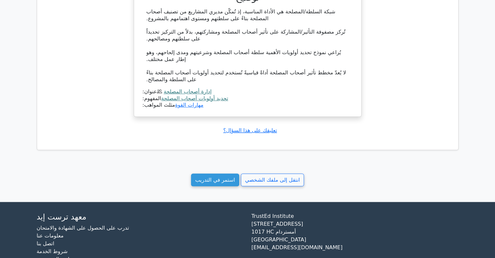
scroll to position [717, 0]
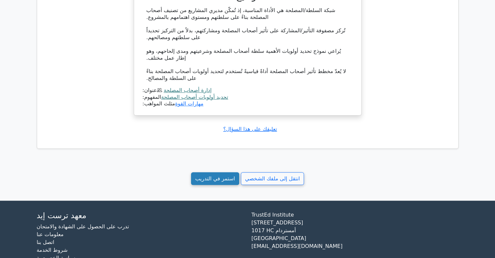
click at [212, 177] on font "استمر في التدريب" at bounding box center [215, 178] width 40 height 6
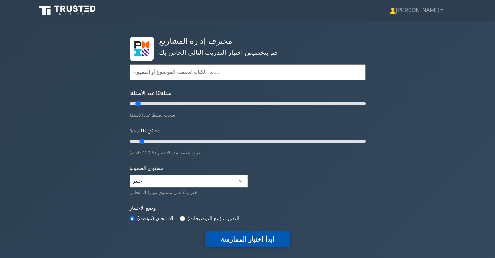
click at [236, 236] on font "ابدأ اختبار الممارسة" at bounding box center [248, 238] width 54 height 7
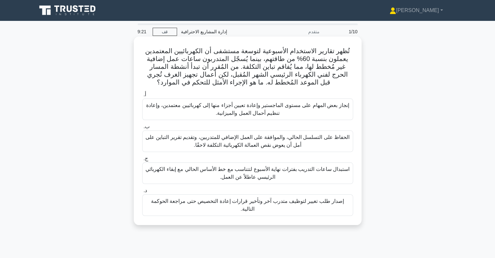
click at [291, 203] on font "إصدار طلب تغيير لتوظيف متدرب آخر وتأخير قرارات إعادة التخصيص حتى مراجعة الحوكمة…" at bounding box center [247, 204] width 193 height 13
click at [142, 193] on input "د. إصدار طلب تغيير لتوظيف متدرب آخر وتأخير قرارات إعادة التخصيص حتى مراجعة الحو…" at bounding box center [142, 190] width 0 height 4
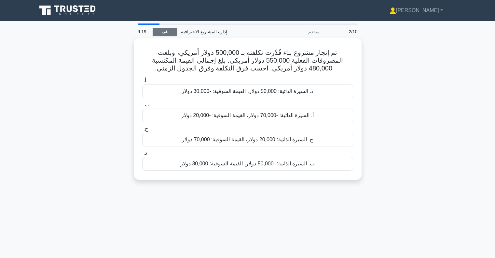
click at [169, 34] on link "قف" at bounding box center [165, 32] width 24 height 8
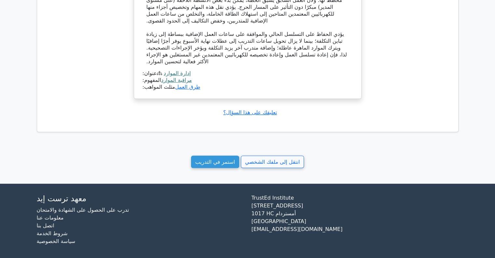
scroll to position [562, 0]
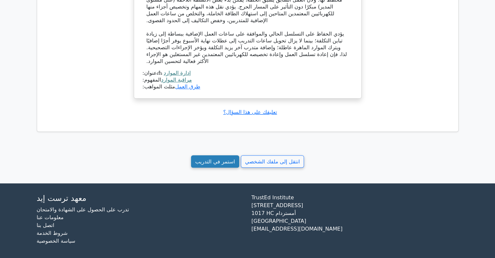
click at [202, 160] on font "استمر في التدريب" at bounding box center [215, 161] width 40 height 6
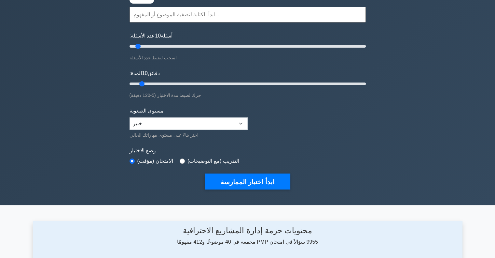
scroll to position [65, 0]
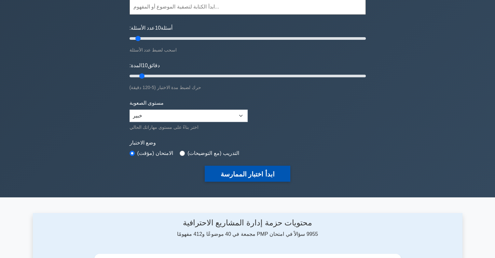
click at [245, 173] on font "ابدأ اختبار الممارسة" at bounding box center [248, 173] width 54 height 7
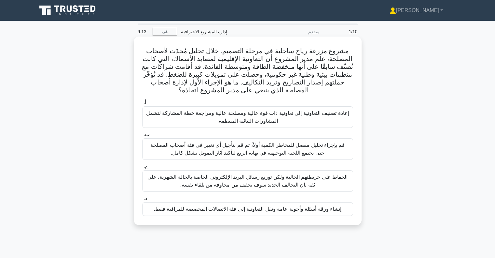
click at [271, 121] on font "إعادة تصنيف التعاونية إلى تعاونية ذات قوة عالية ومصلحة عالية ومراجعة خطة المشار…" at bounding box center [247, 116] width 203 height 13
click at [142, 105] on input "أ. إعادة تصنيف التعاونية إلى تعاونية ذات قوة عالية ومصلحة عالية ومراجعة خطة الم…" at bounding box center [142, 102] width 0 height 4
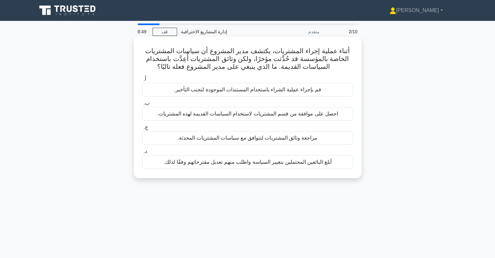
click at [232, 139] on font "مراجعة وثائق المشتريات لتتوافق مع سياسات المشتريات المحدثة." at bounding box center [248, 138] width 140 height 6
click at [142, 129] on input "ج. مراجعة وثائق المشتريات لتتوافق مع سياسات المشتريات المحدثة." at bounding box center [142, 127] width 0 height 4
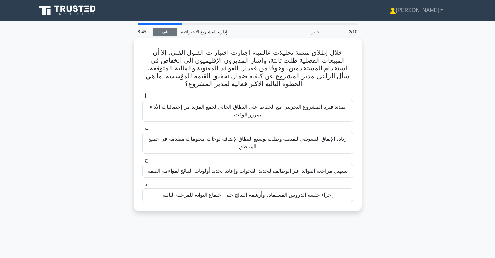
click at [161, 29] on link "قف" at bounding box center [165, 32] width 24 height 8
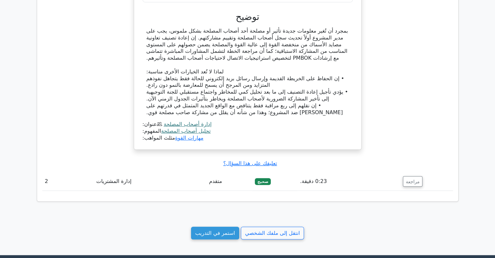
scroll to position [521, 0]
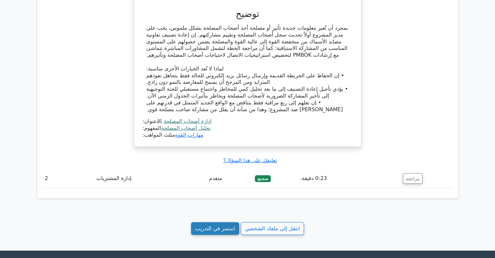
click at [213, 231] on font "استمر في التدريب" at bounding box center [215, 228] width 40 height 6
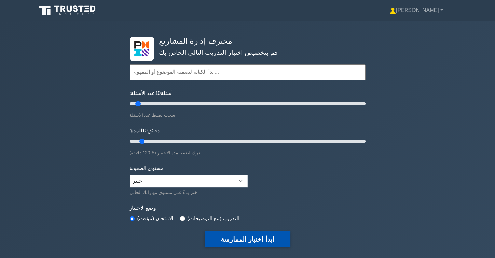
click at [252, 237] on font "ابدأ اختبار الممارسة" at bounding box center [248, 238] width 54 height 7
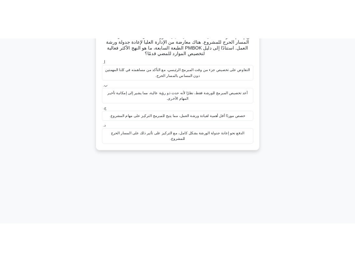
scroll to position [29, 0]
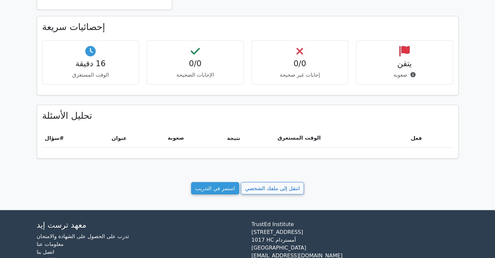
scroll to position [195, 0]
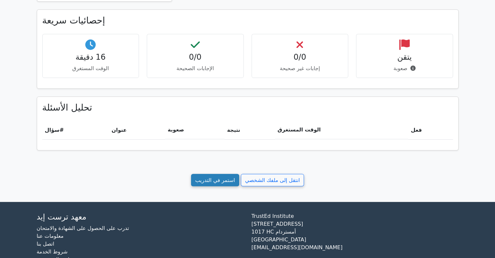
click at [232, 182] on font "استمر في التدريب" at bounding box center [215, 180] width 40 height 6
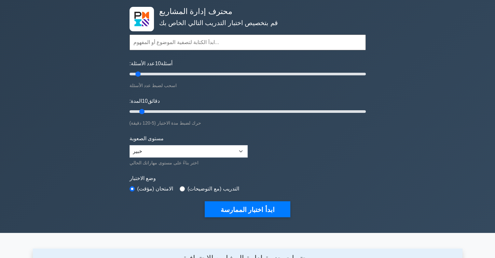
scroll to position [33, 0]
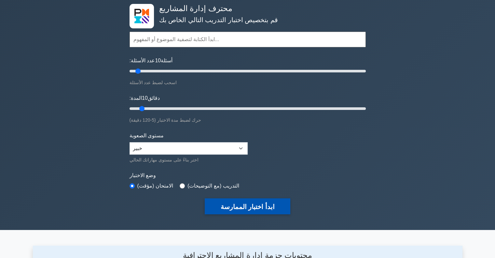
click at [236, 204] on font "ابدأ اختبار الممارسة" at bounding box center [248, 206] width 54 height 7
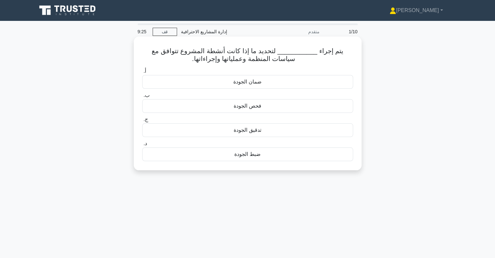
click at [239, 155] on font "ضبط الجودة" at bounding box center [248, 154] width 26 height 6
click at [142, 146] on input "د. ضبط الجودة" at bounding box center [142, 143] width 0 height 4
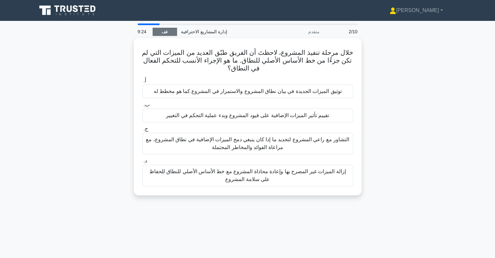
click at [164, 32] on font "قف" at bounding box center [165, 32] width 6 height 5
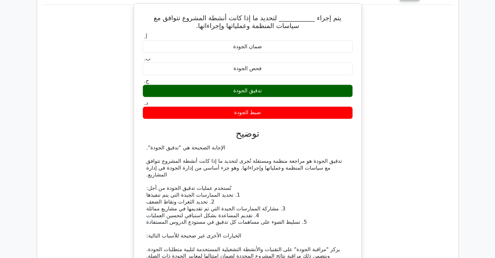
scroll to position [326, 0]
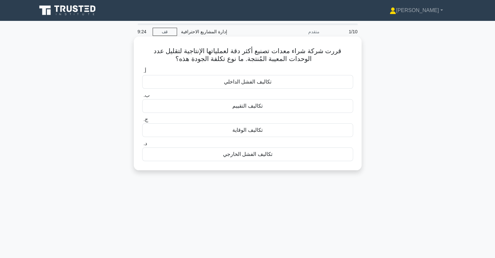
click at [258, 79] on font "تكاليف الفشل الداخلي" at bounding box center [248, 82] width 48 height 6
click at [142, 73] on input "أ. تكاليف الفشل الداخلي" at bounding box center [142, 71] width 0 height 4
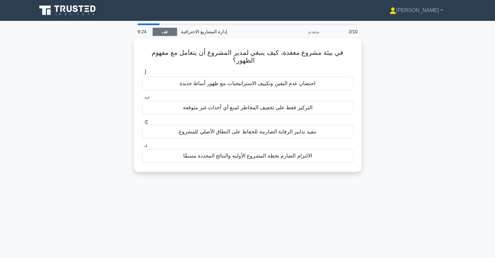
click at [165, 30] on font "قف" at bounding box center [165, 32] width 6 height 5
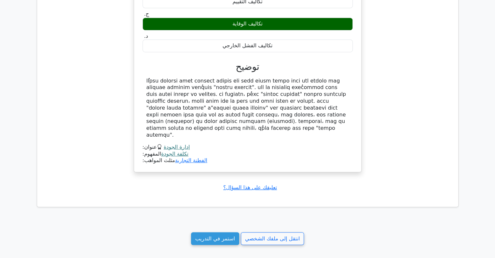
scroll to position [423, 0]
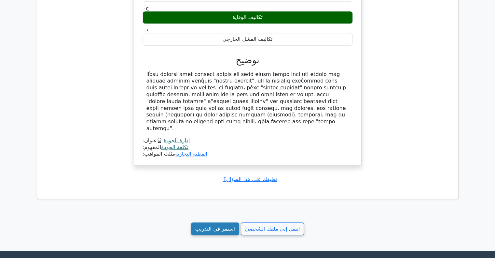
click at [227, 225] on font "استمر في التدريب" at bounding box center [215, 228] width 40 height 6
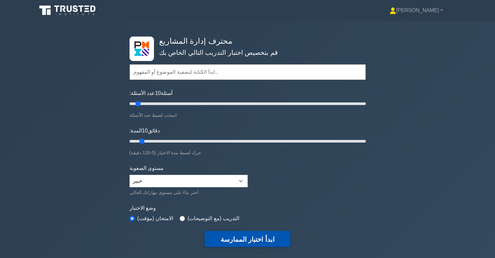
click at [245, 237] on font "ابدأ اختبار الممارسة" at bounding box center [248, 238] width 54 height 7
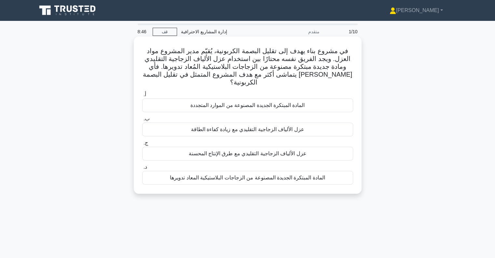
click at [310, 174] on font "المادة المبتكرة الجديدة المصنوعة من الزجاجات البلاستيكية المعاد تدويرها" at bounding box center [247, 178] width 155 height 8
click at [142, 169] on input "د. المادة المبتكرة الجديدة المصنوعة من الزجاجات البلاستيكية المعاد تدويرها" at bounding box center [142, 167] width 0 height 4
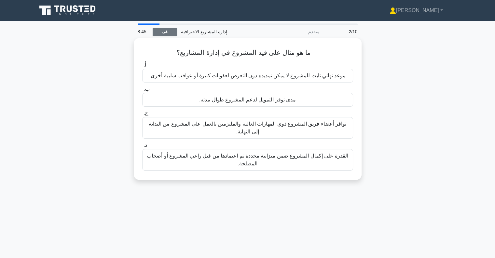
click at [165, 31] on font "قف" at bounding box center [165, 32] width 6 height 5
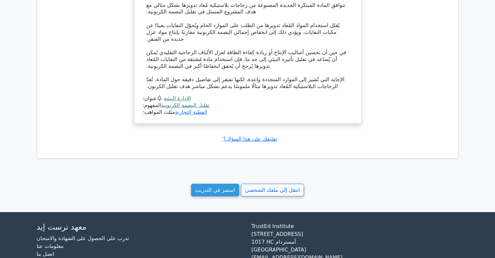
scroll to position [521, 0]
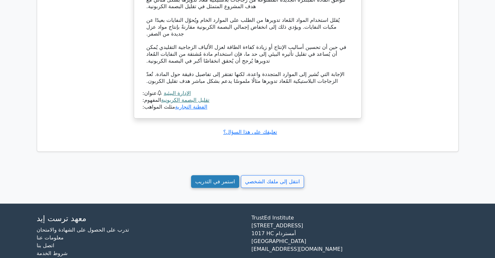
click at [228, 182] on link "استمر في التدريب" at bounding box center [215, 181] width 48 height 13
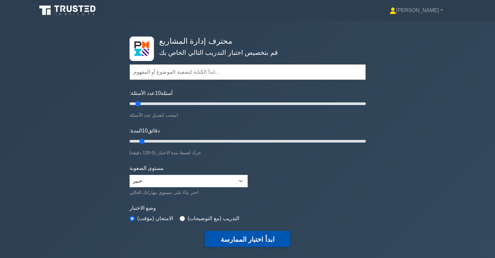
click at [269, 239] on font "ابدأ اختبار الممارسة" at bounding box center [248, 238] width 54 height 7
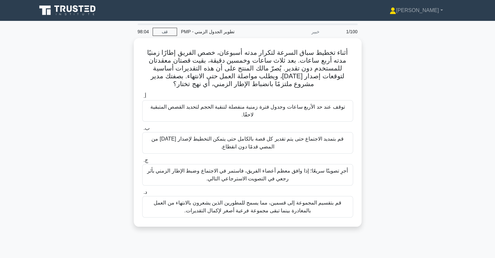
click at [33, 152] on div "أثناء تخطيط سباق السرعة لتكرار مدته أسبوعان، خصص الفريق إطارًا زمنيًا مدته أربع…" at bounding box center [248, 136] width 430 height 196
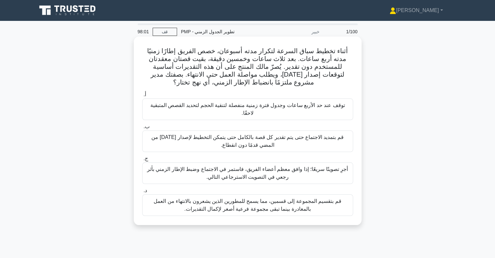
click at [208, 111] on font "توقف عند حد الأربع ساعات وجدول فترة زمنية منفصلة لتنقية الحجم لتحديد القصص المت…" at bounding box center [247, 109] width 205 height 16
click at [142, 97] on input "أ. توقف عند حد الأربع ساعات وجدول فترة زمنية منفصلة لتنقية الحجم لتحديد القصص ا…" at bounding box center [142, 95] width 0 height 4
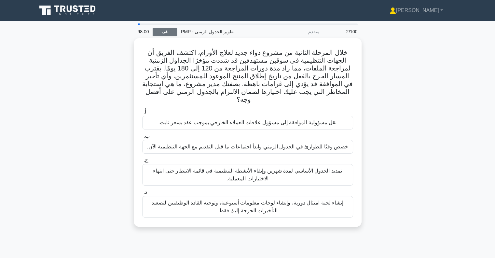
click at [171, 29] on link "قف" at bounding box center [165, 32] width 24 height 8
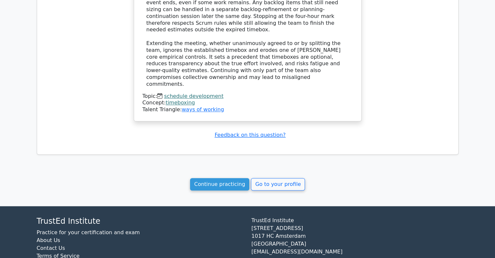
scroll to position [582, 0]
click at [202, 178] on link "Continue practicing" at bounding box center [220, 184] width 60 height 12
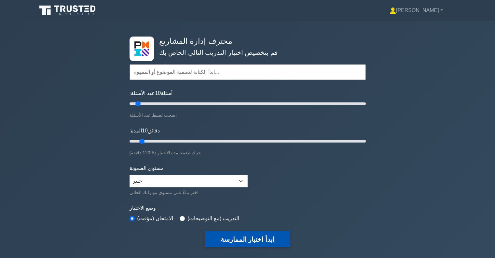
click at [257, 244] on button "ابدأ اختبار الممارسة" at bounding box center [247, 239] width 85 height 16
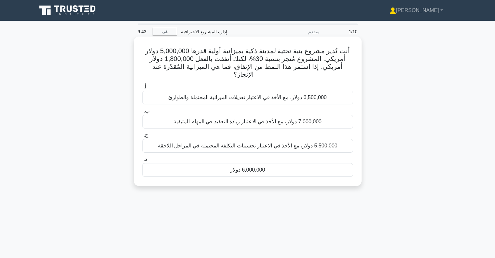
click at [264, 167] on font "6,000,000 دولار" at bounding box center [247, 170] width 35 height 6
click at [142, 161] on input "د. 6,000,000 دولار" at bounding box center [142, 159] width 0 height 4
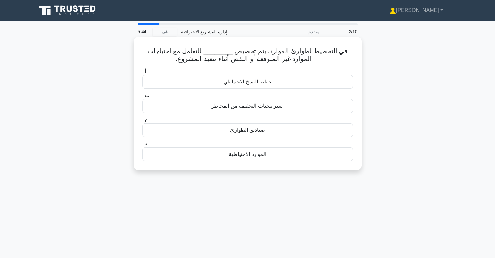
click at [211, 151] on div "الموارد الاحتياطية" at bounding box center [247, 154] width 211 height 14
click at [142, 146] on input "د. الموارد الاحتياطية" at bounding box center [142, 143] width 0 height 4
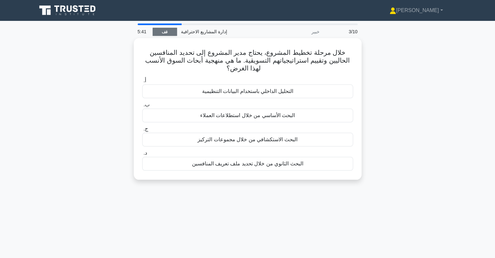
click at [168, 30] on link "قف" at bounding box center [165, 32] width 24 height 8
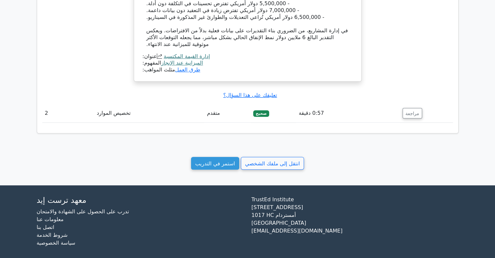
scroll to position [598, 0]
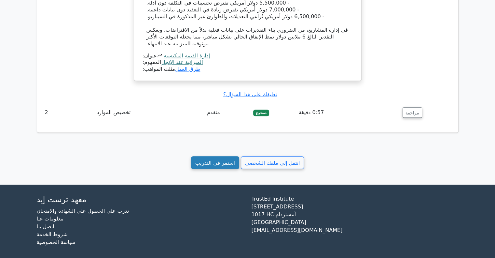
click at [207, 159] on font "استمر في التدريب" at bounding box center [215, 162] width 40 height 6
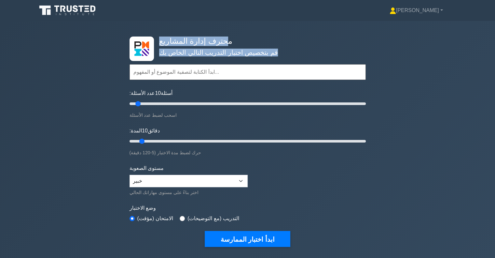
click at [224, 36] on div "محترف إدارة المشاريع قم بتخصيص اختبار التدريب التالي الخاص بك المواضيع إدارة ال…" at bounding box center [248, 141] width 244 height 241
